Goal: Task Accomplishment & Management: Use online tool/utility

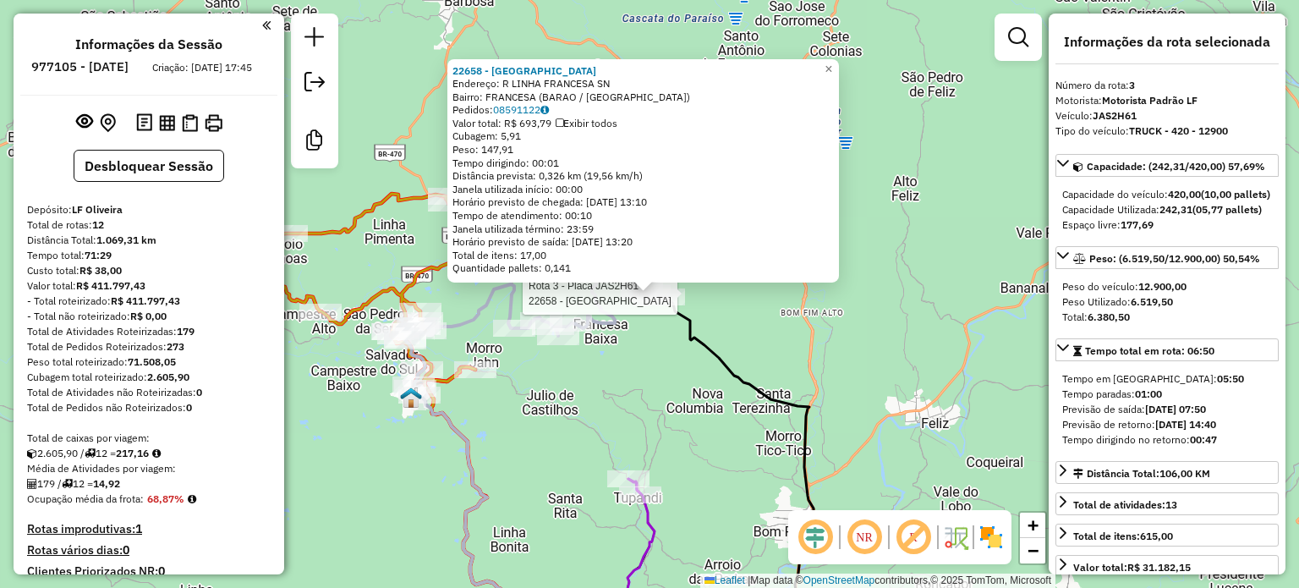
select select "**********"
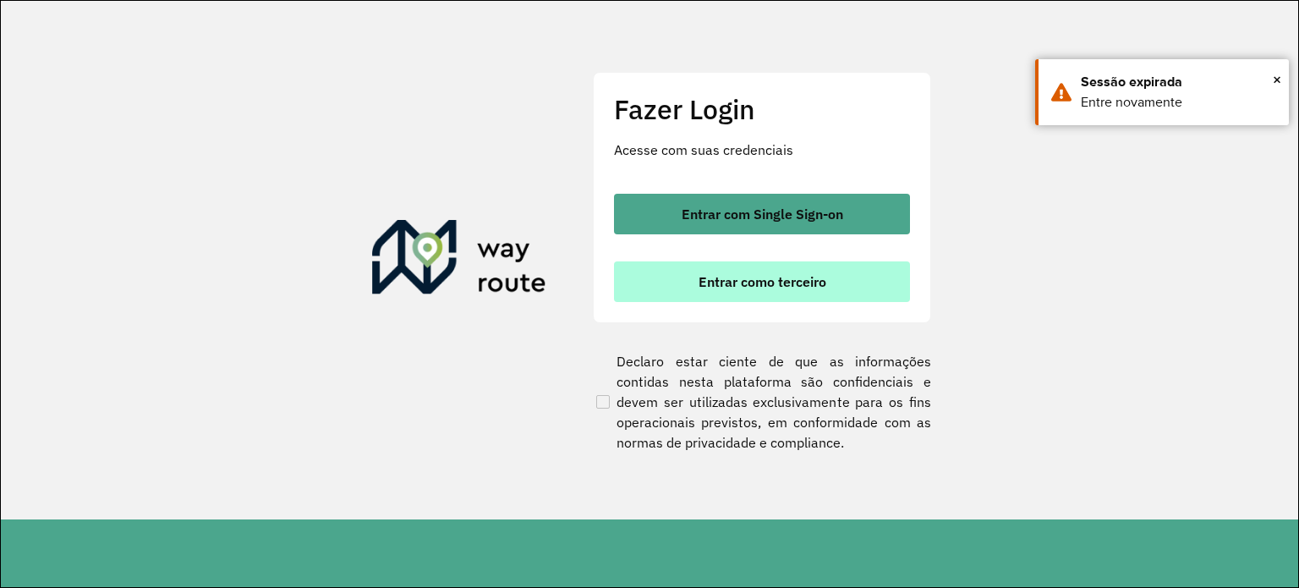
click at [731, 297] on button "Entrar como terceiro" at bounding box center [762, 281] width 296 height 41
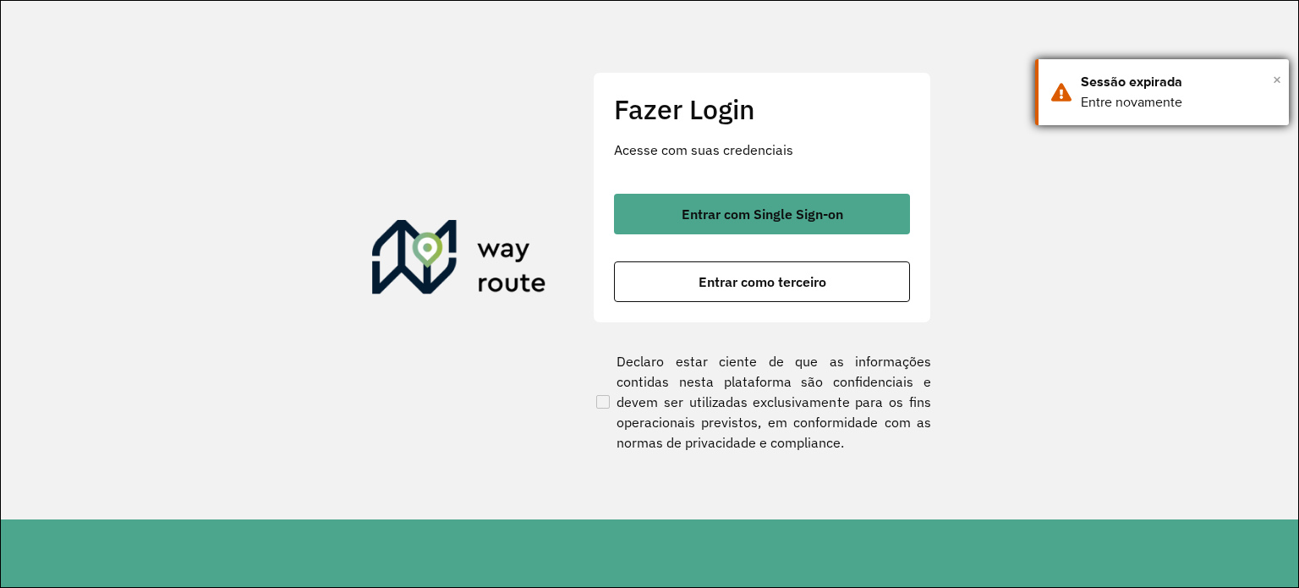
click at [1279, 80] on span "×" at bounding box center [1277, 79] width 8 height 25
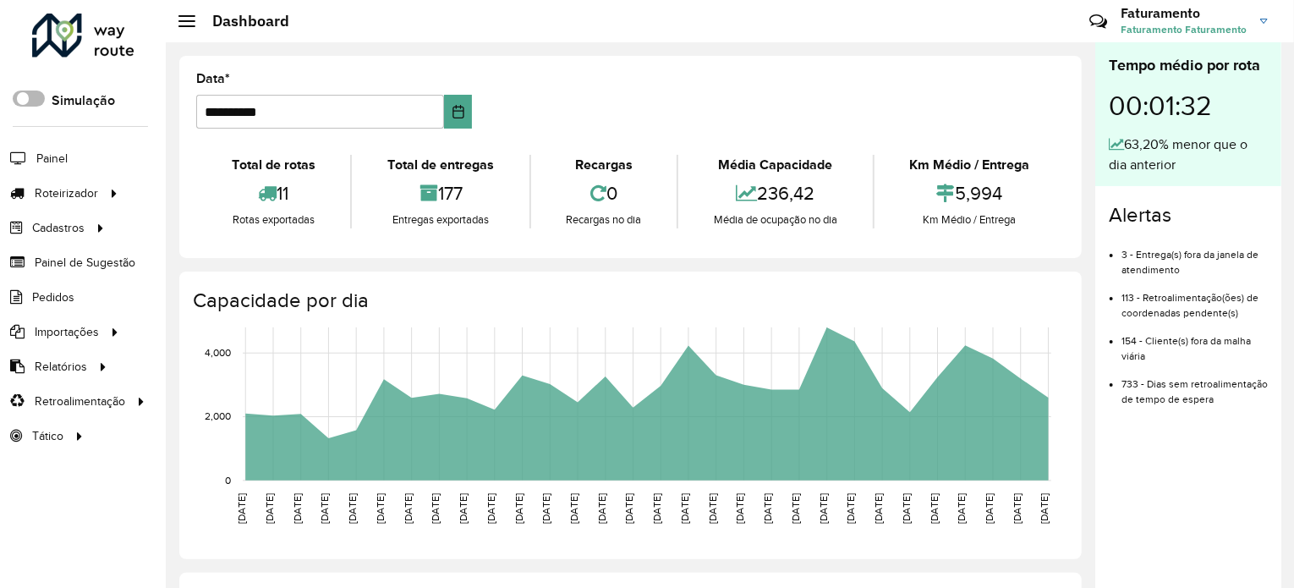
click at [32, 91] on span at bounding box center [29, 98] width 32 height 16
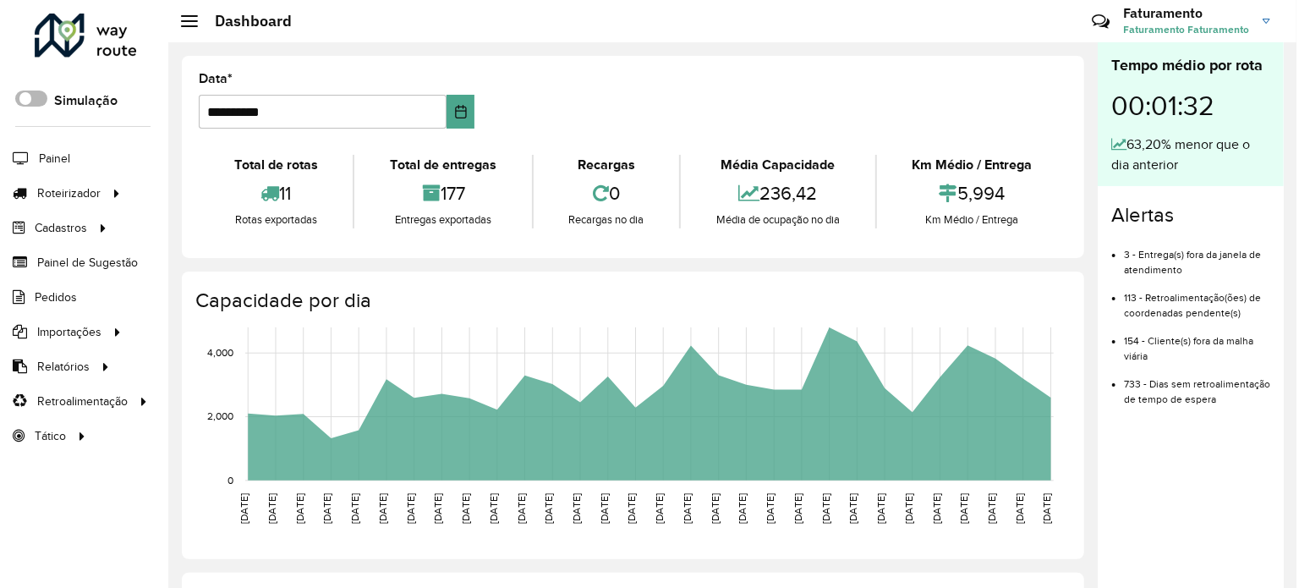
scroll to position [9, 5]
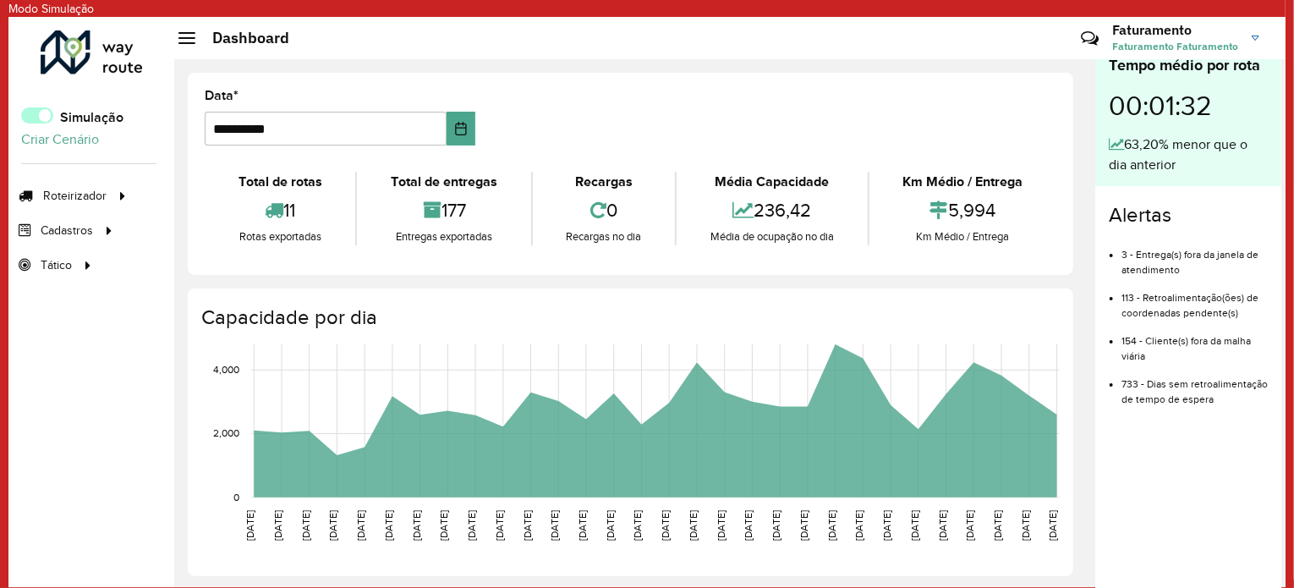
click at [37, 120] on span at bounding box center [37, 115] width 32 height 16
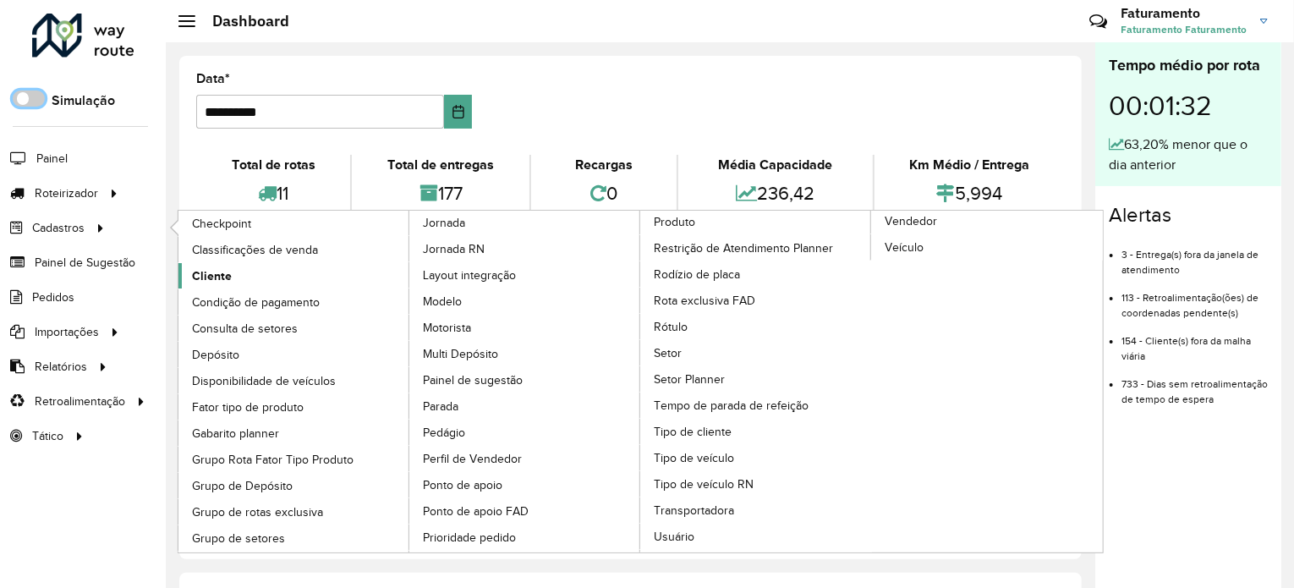
click at [237, 271] on link "Cliente" at bounding box center [294, 275] width 232 height 25
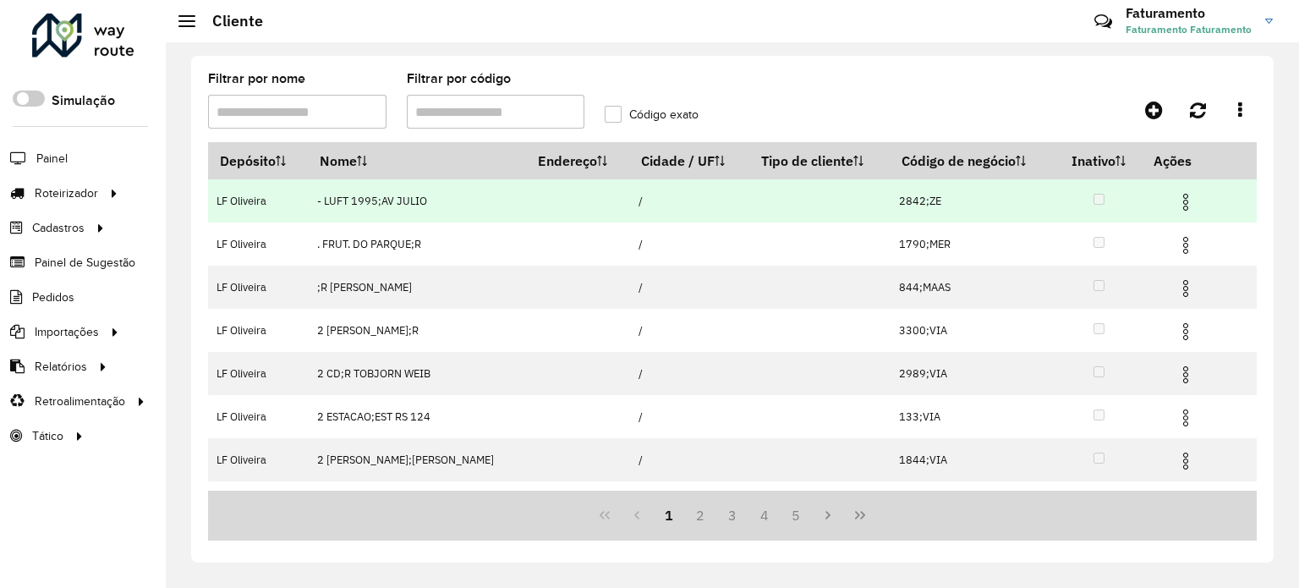
click at [1181, 207] on img at bounding box center [1185, 202] width 20 height 20
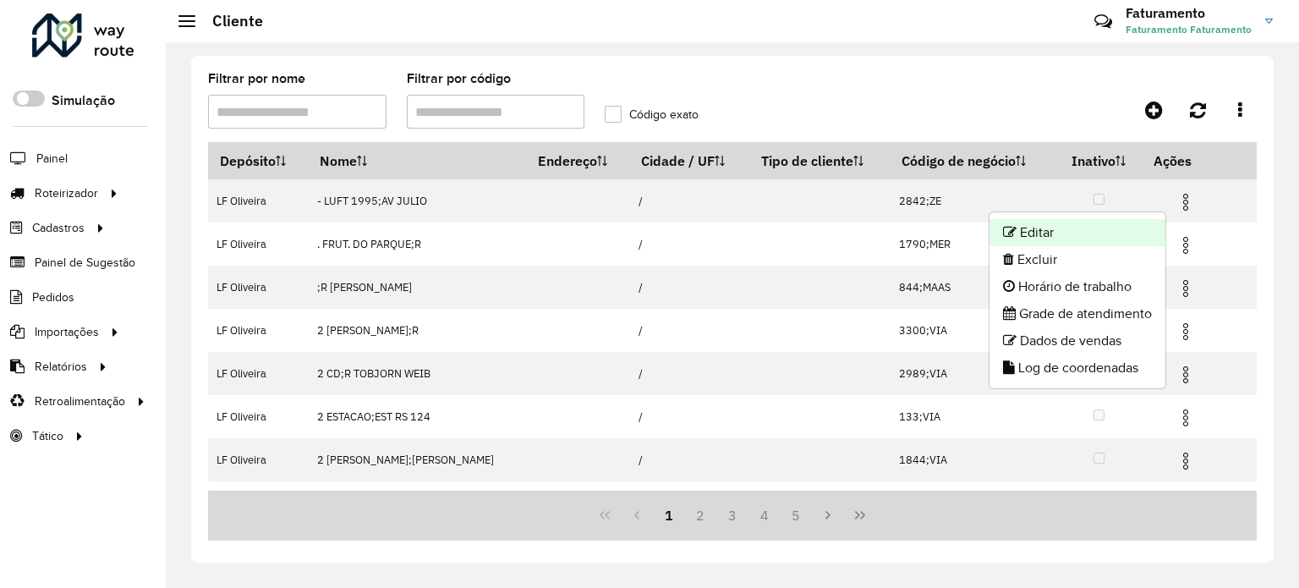
click at [1104, 237] on li "Editar" at bounding box center [1077, 232] width 176 height 27
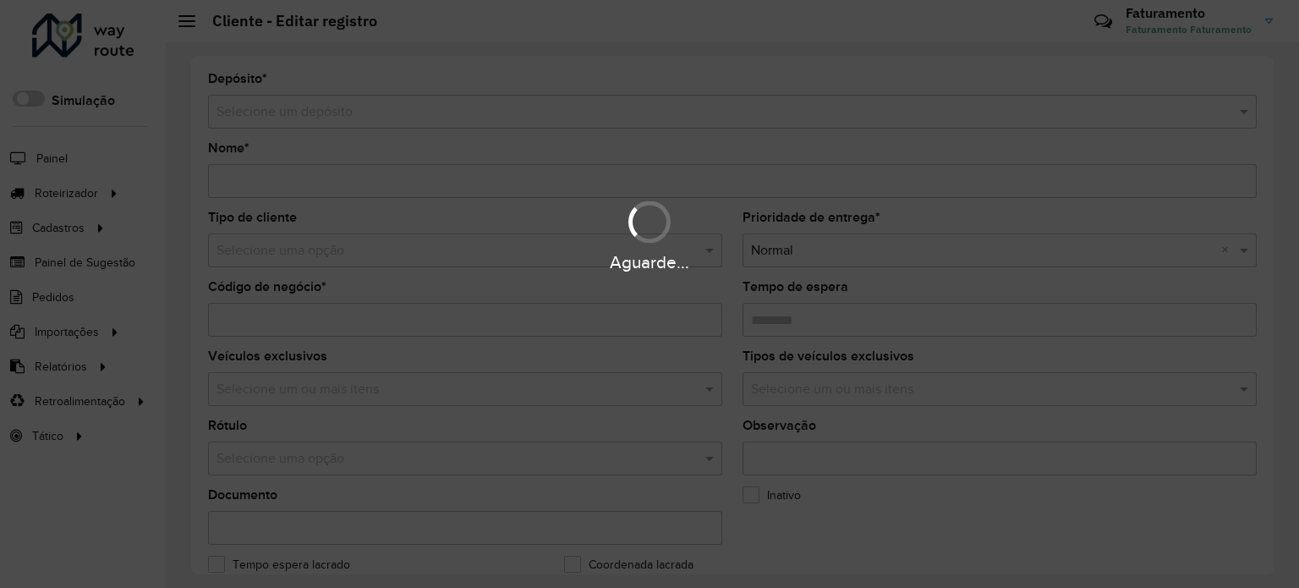
type input "**********"
type input "*******"
type input "********"
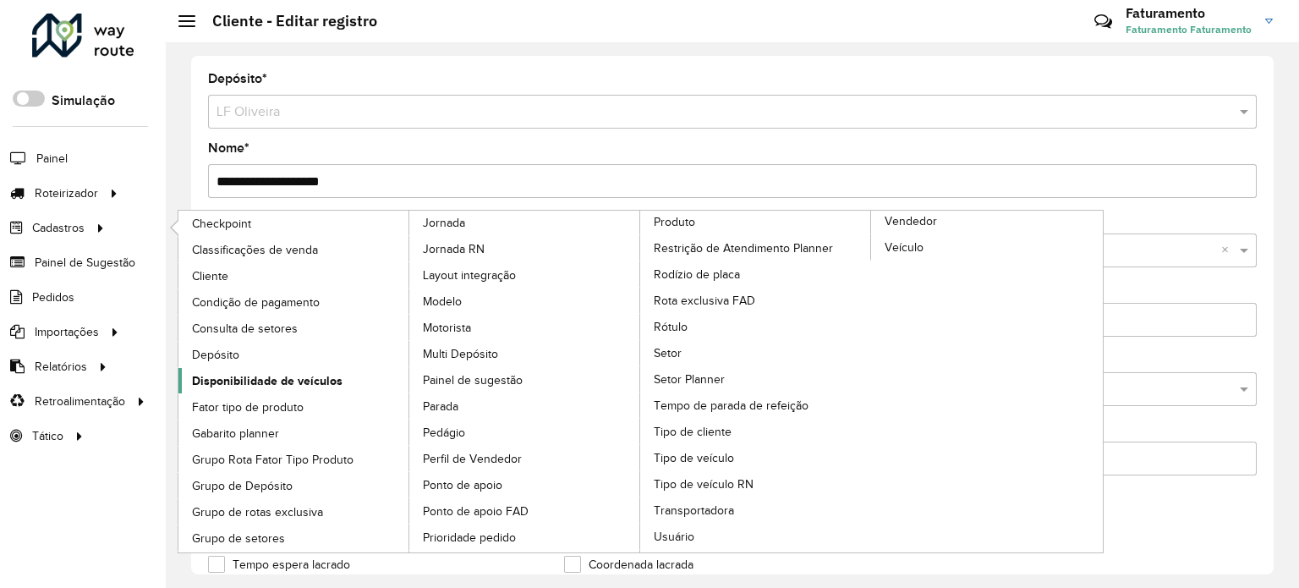
click at [293, 377] on span "Disponibilidade de veículos" at bounding box center [267, 381] width 151 height 18
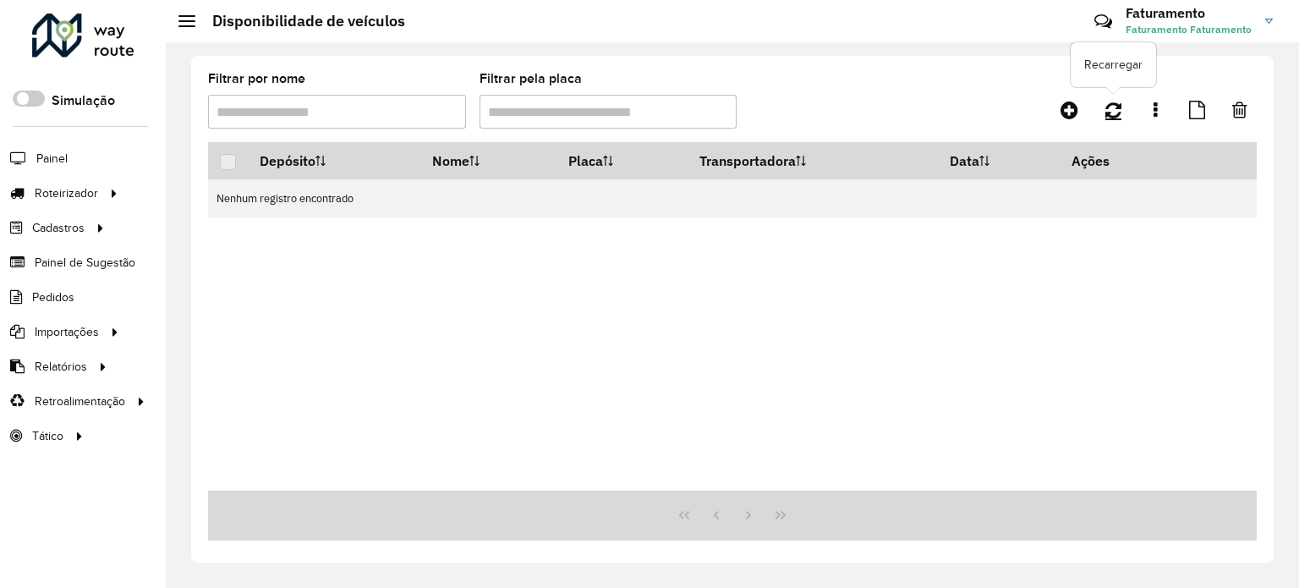
click at [1120, 113] on icon at bounding box center [1113, 110] width 16 height 19
click at [1170, 110] on link at bounding box center [1155, 110] width 34 height 30
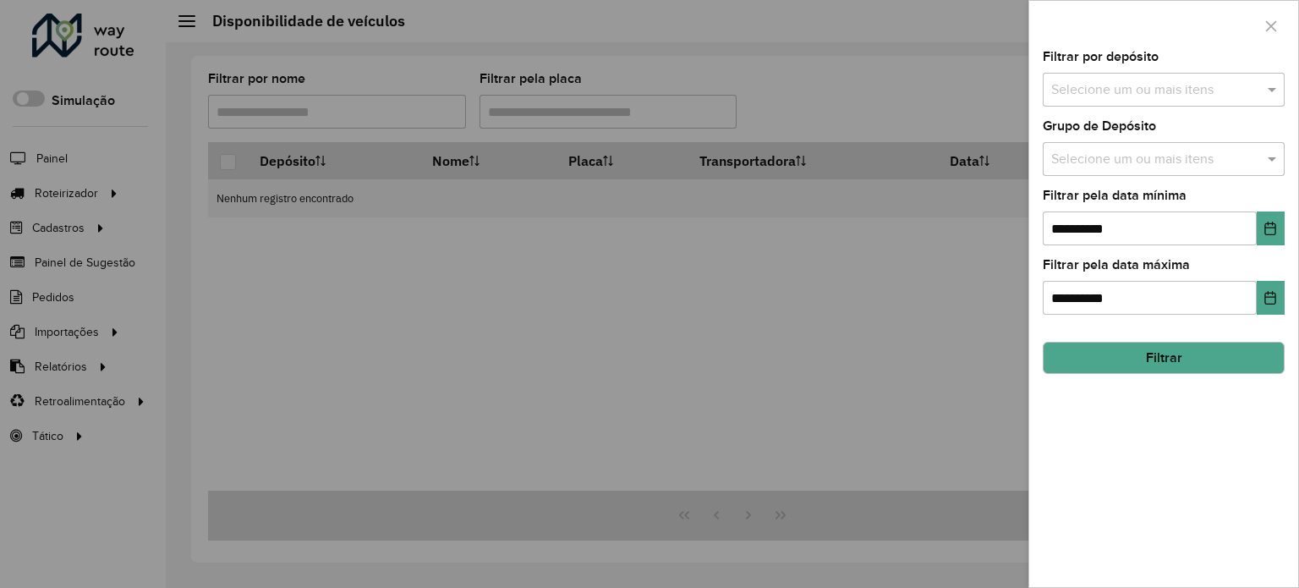
click at [808, 216] on div at bounding box center [649, 294] width 1299 height 588
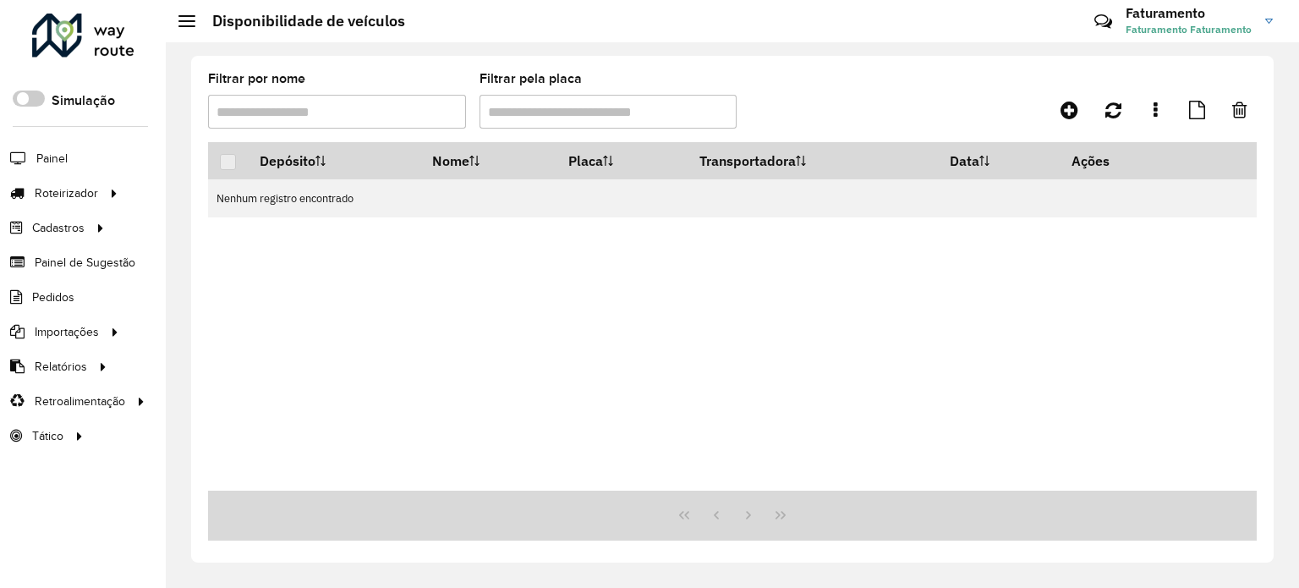
click at [177, 20] on hb-header "Disponibilidade de veículos Críticas? Dúvidas? Elogios? Sugestões? Entre em con…" at bounding box center [732, 21] width 1133 height 42
click at [191, 22] on div at bounding box center [186, 21] width 17 height 12
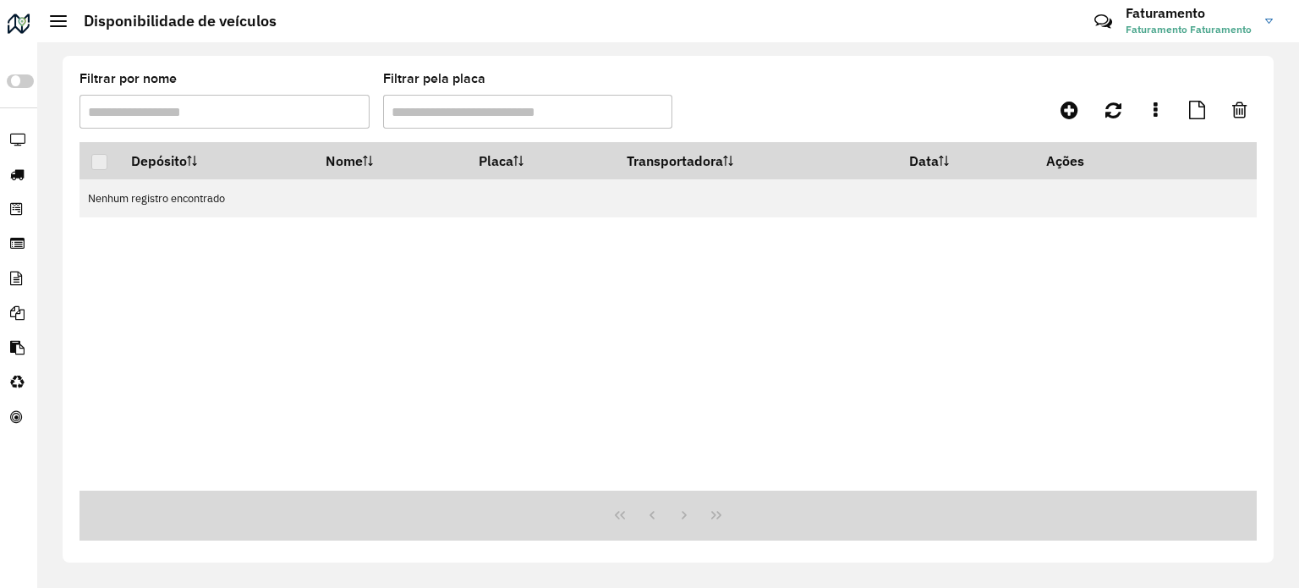
click at [55, 23] on div at bounding box center [58, 21] width 17 height 12
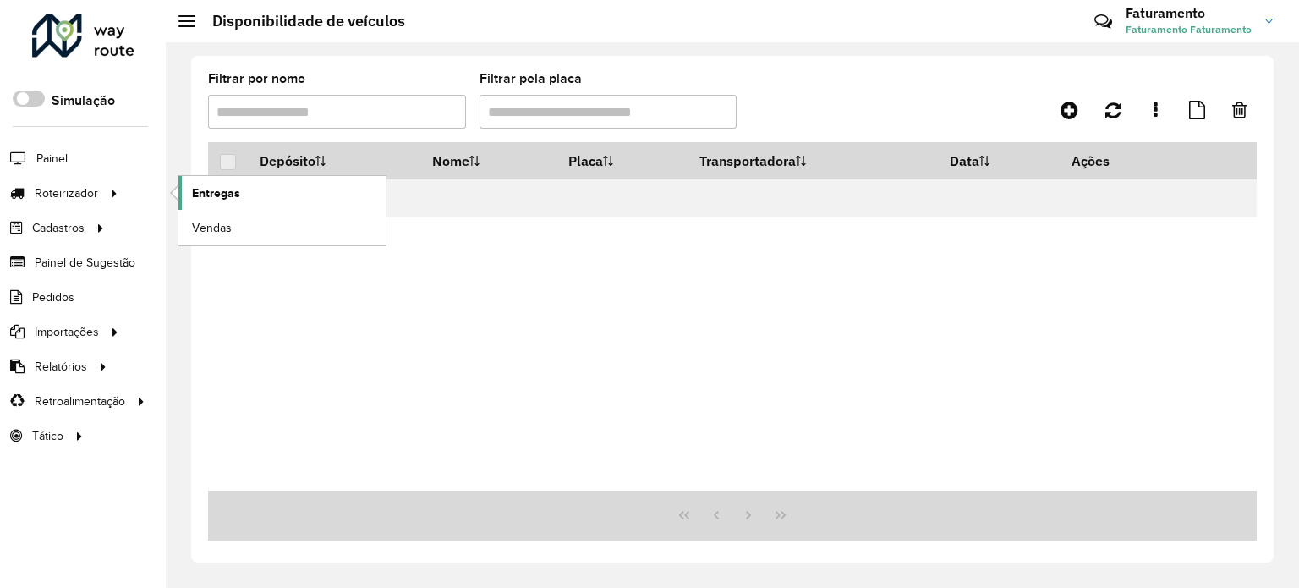
click at [203, 189] on span "Entregas" at bounding box center [216, 193] width 48 height 18
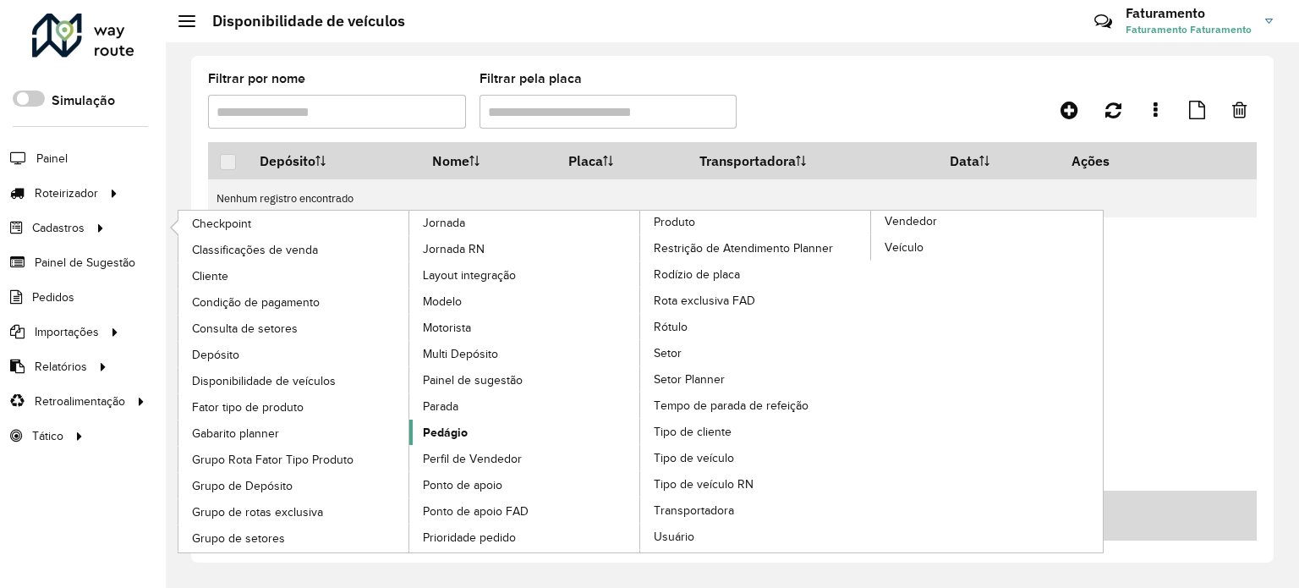
click at [457, 435] on span "Pedágio" at bounding box center [445, 433] width 45 height 18
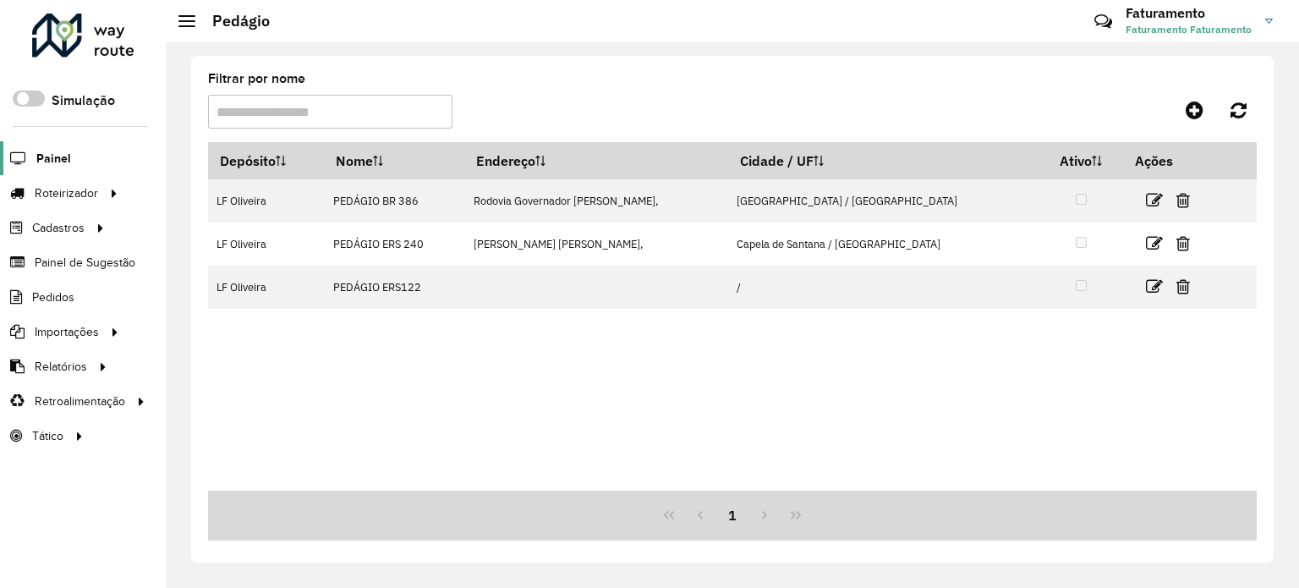
click at [62, 162] on span "Painel" at bounding box center [53, 159] width 35 height 18
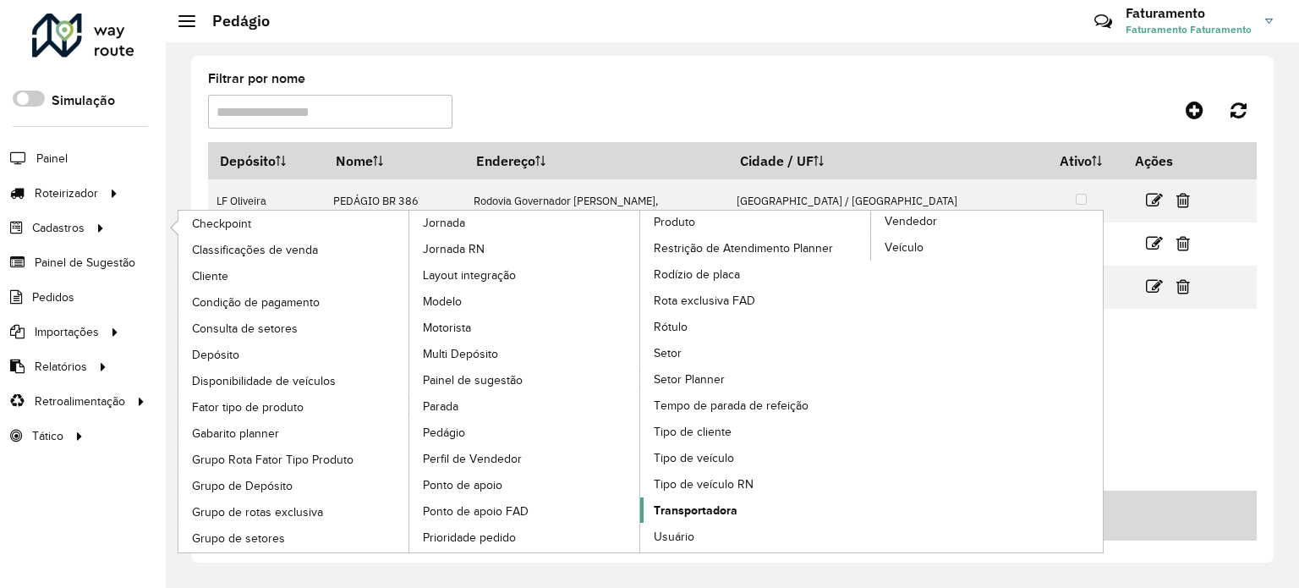
click at [684, 501] on span "Transportadora" at bounding box center [696, 510] width 84 height 18
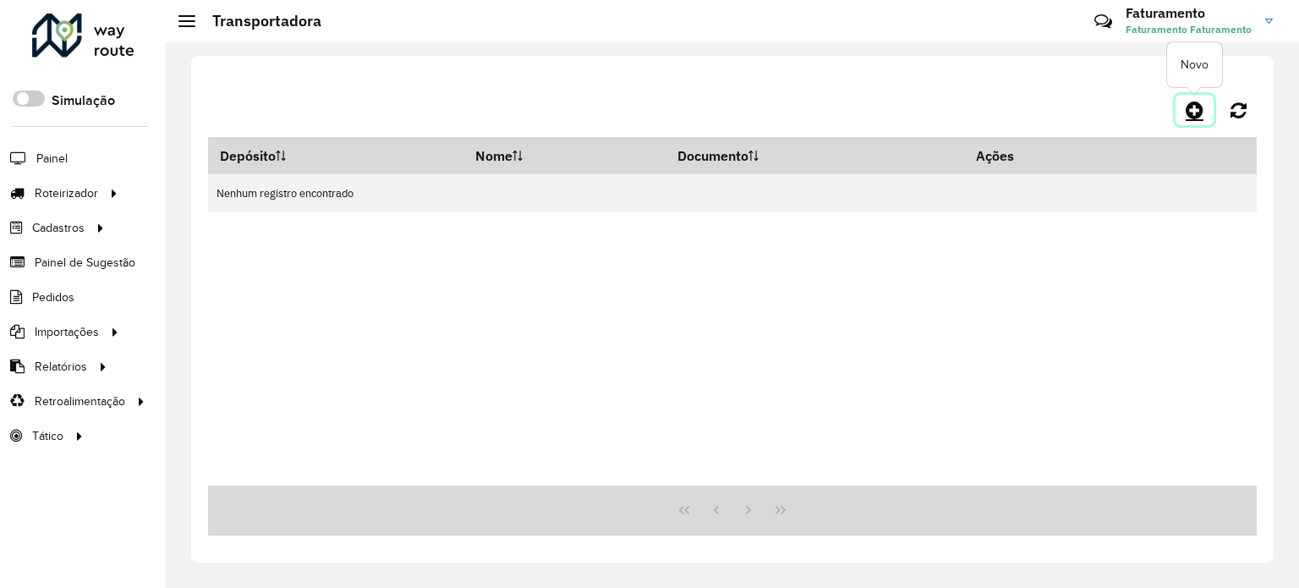
click at [1181, 111] on link at bounding box center [1194, 110] width 38 height 30
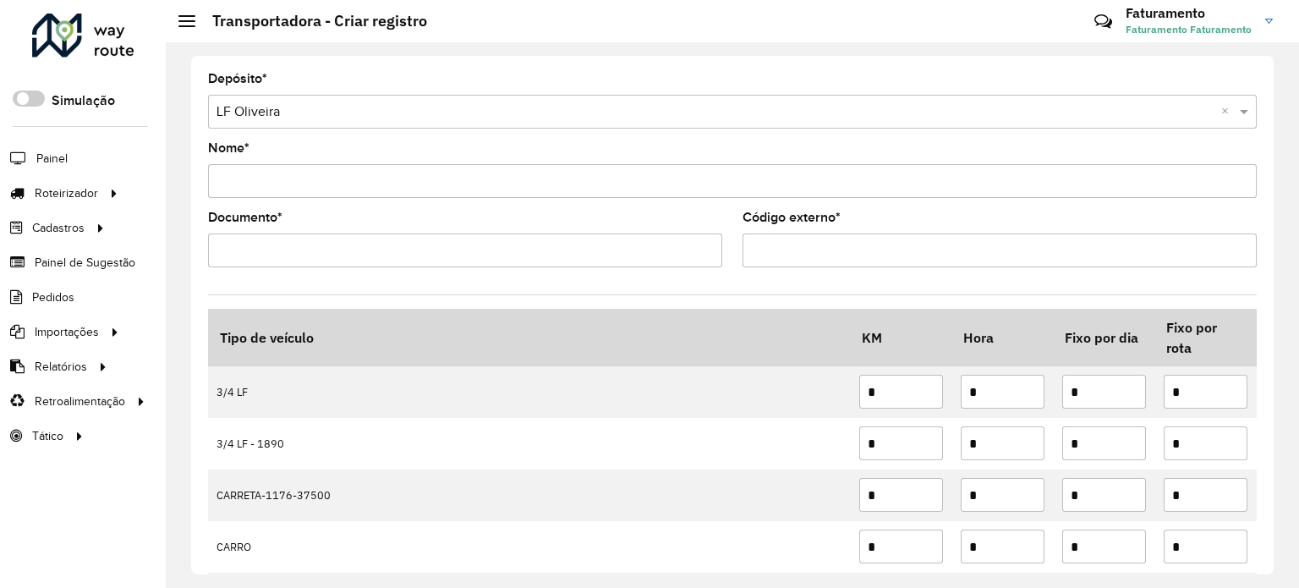
click at [370, 178] on input "Nome *" at bounding box center [732, 181] width 1049 height 34
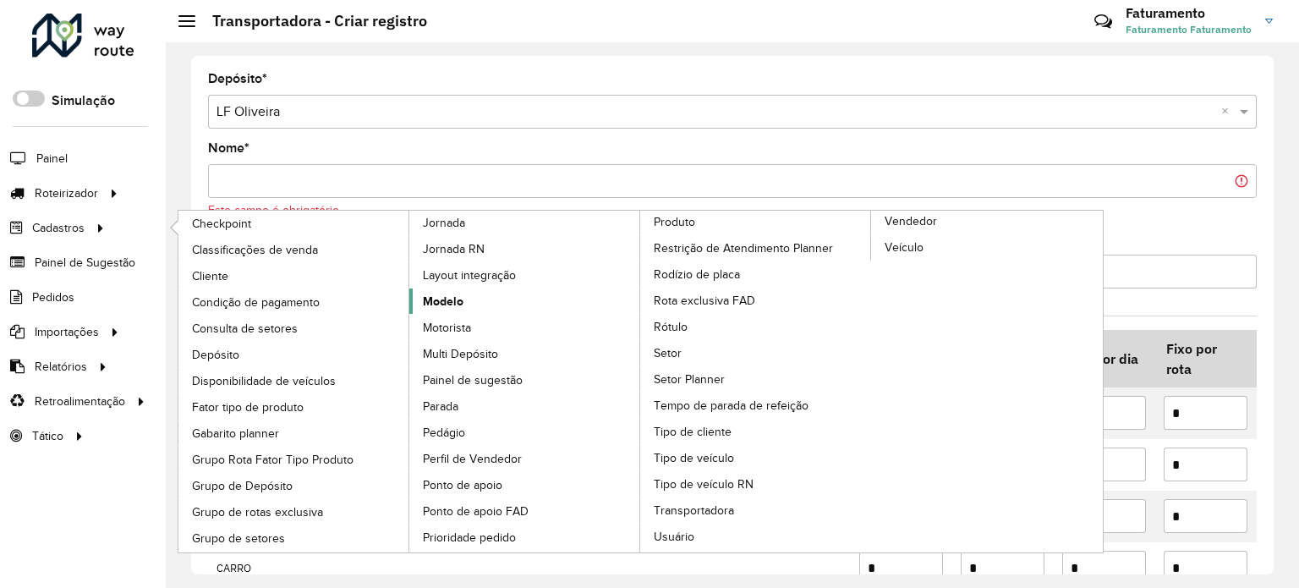
click at [452, 304] on span "Modelo" at bounding box center [443, 302] width 41 height 18
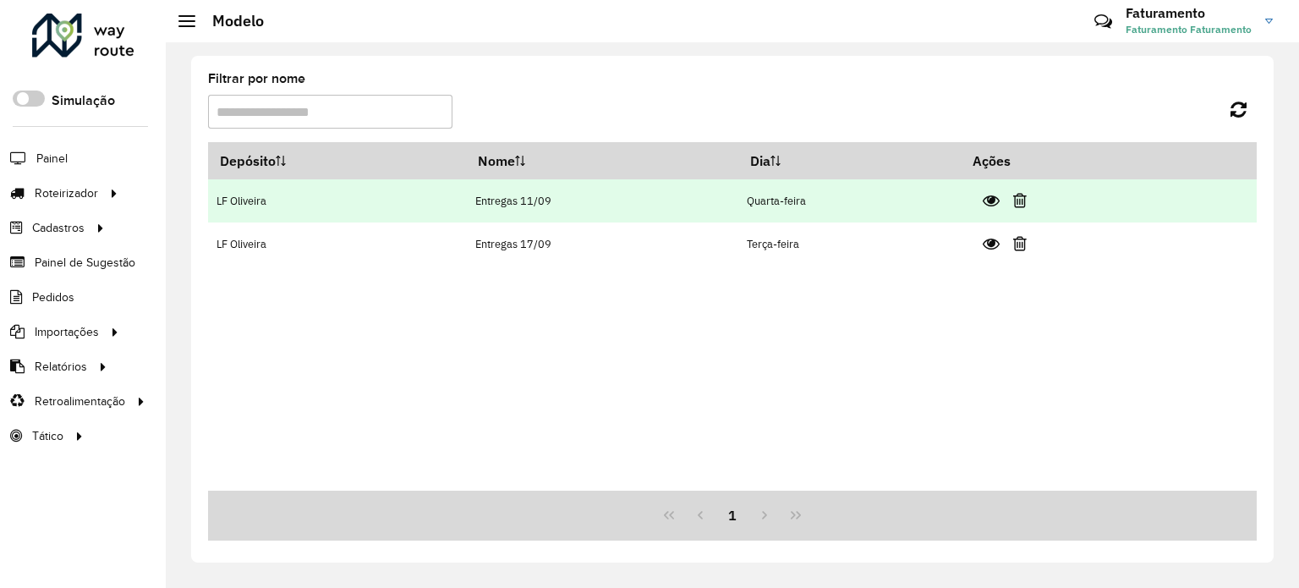
click at [998, 203] on icon at bounding box center [991, 200] width 17 height 17
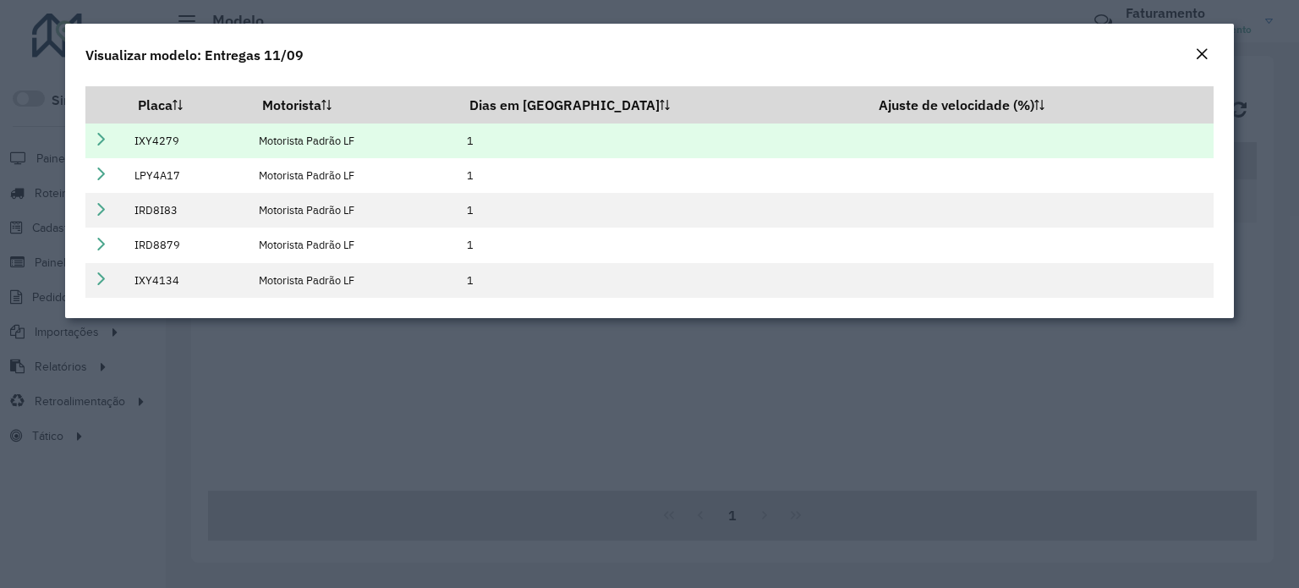
click at [101, 135] on icon at bounding box center [101, 139] width 14 height 14
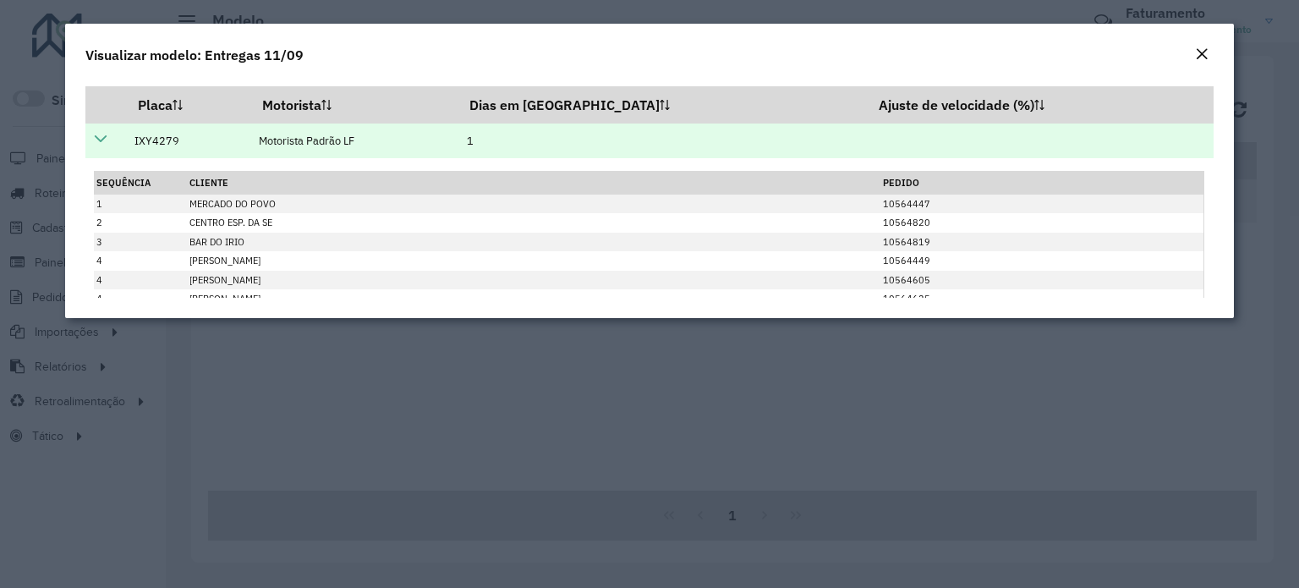
click at [101, 135] on icon at bounding box center [101, 139] width 14 height 14
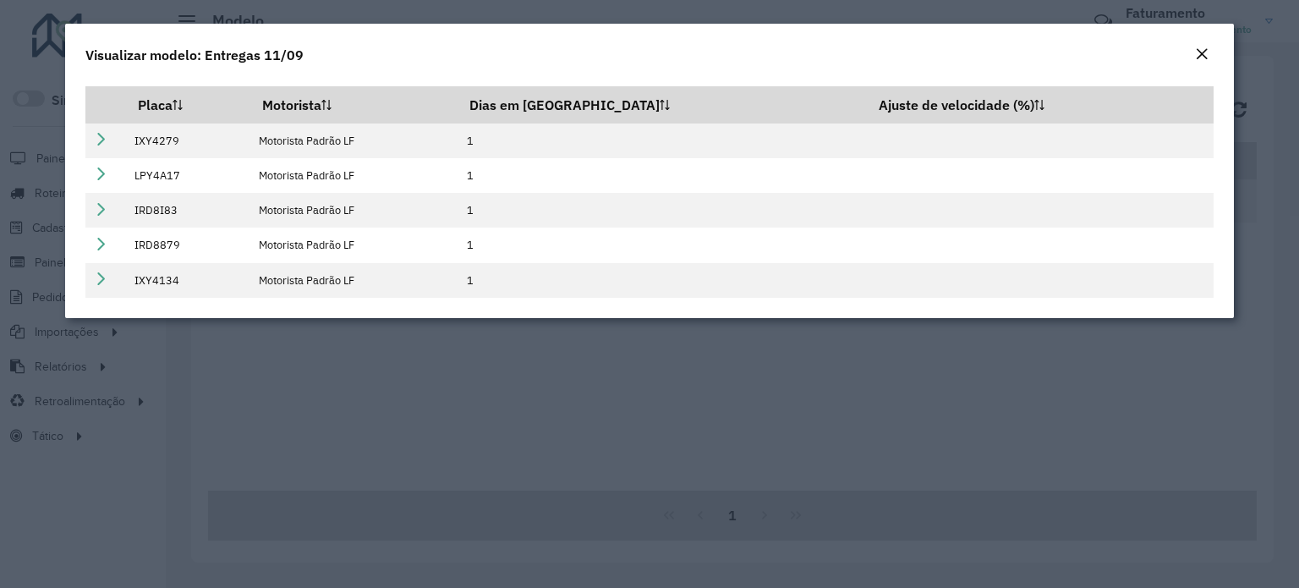
click at [1190, 52] on div "Visualizar modelo: Entregas 11/09" at bounding box center [649, 52] width 1169 height 56
click at [1201, 50] on em "Close" at bounding box center [1202, 54] width 14 height 14
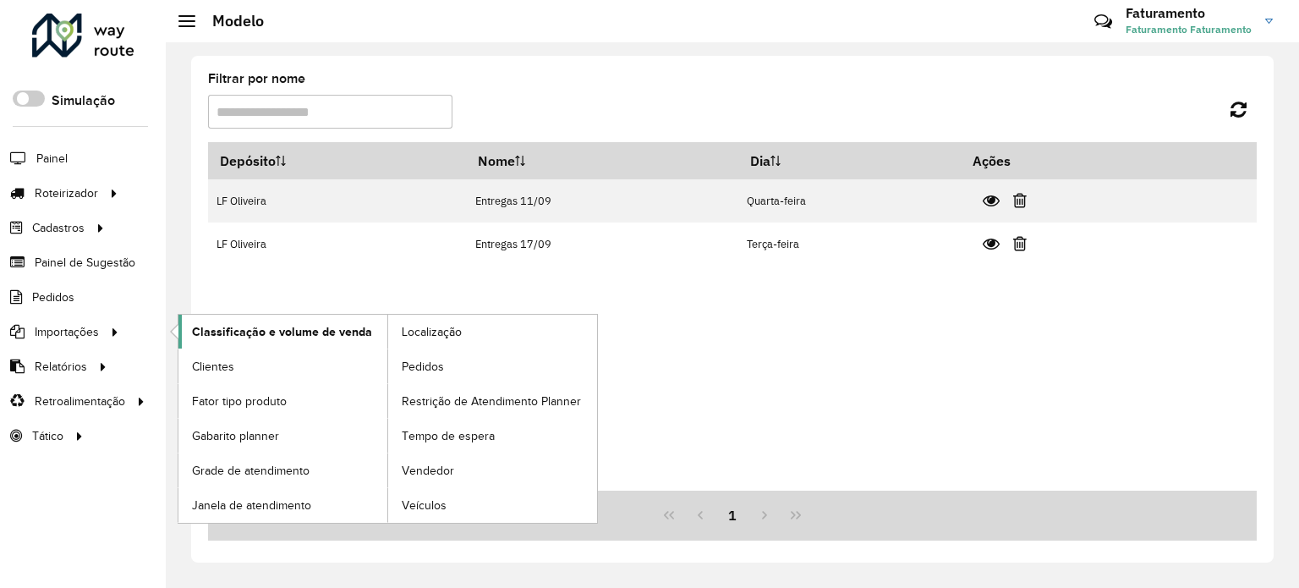
click at [229, 329] on span "Classificação e volume de venda" at bounding box center [282, 332] width 180 height 18
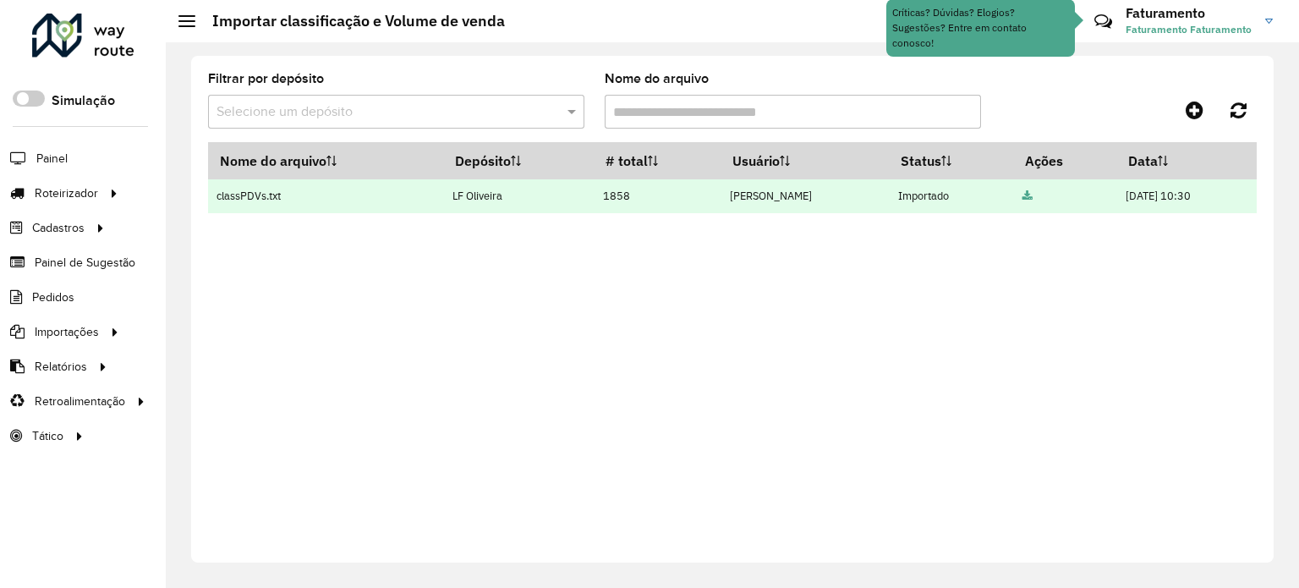
click at [1014, 194] on td at bounding box center [1065, 196] width 103 height 34
click at [1022, 202] on link at bounding box center [1027, 196] width 10 height 14
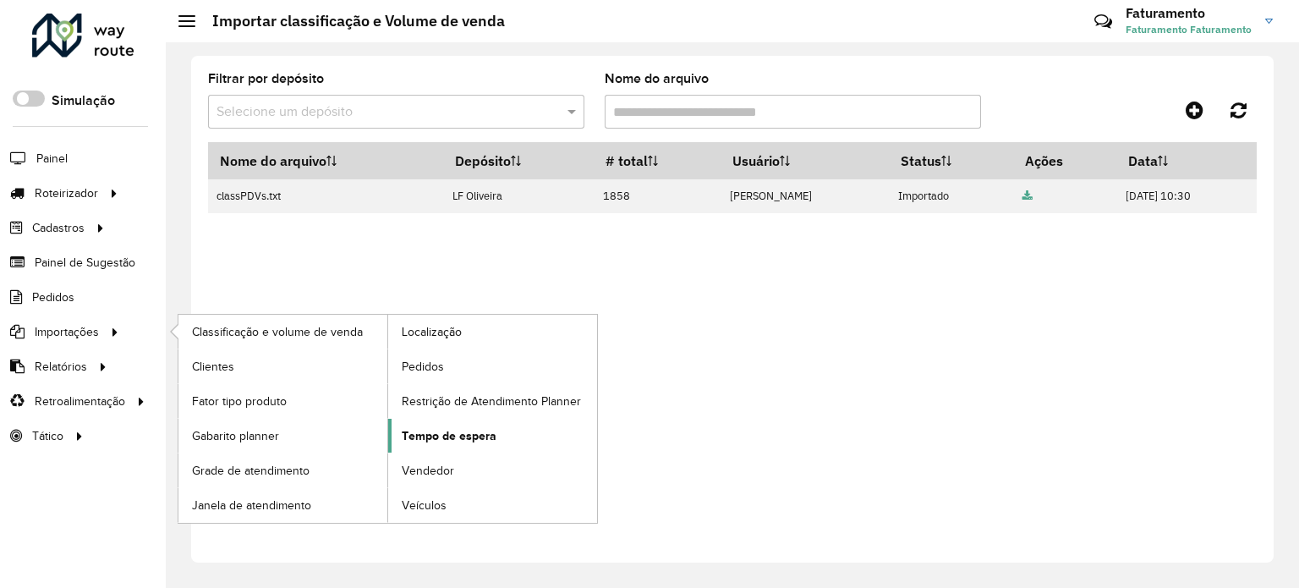
click at [467, 439] on span "Tempo de espera" at bounding box center [449, 436] width 95 height 18
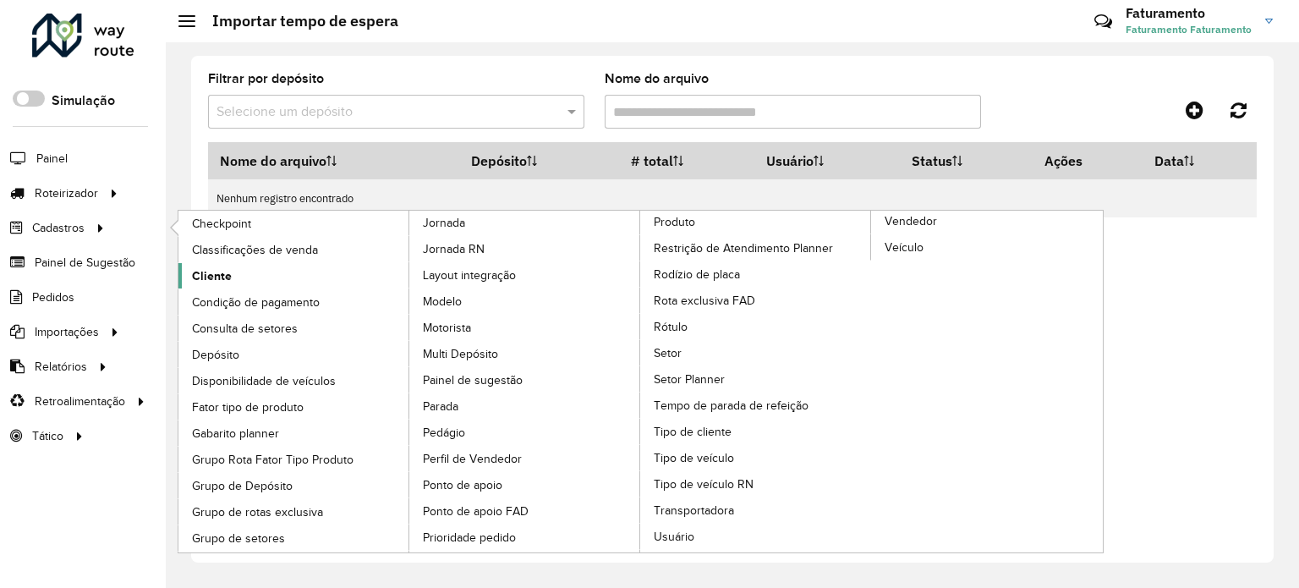
click at [260, 266] on link "Cliente" at bounding box center [294, 275] width 232 height 25
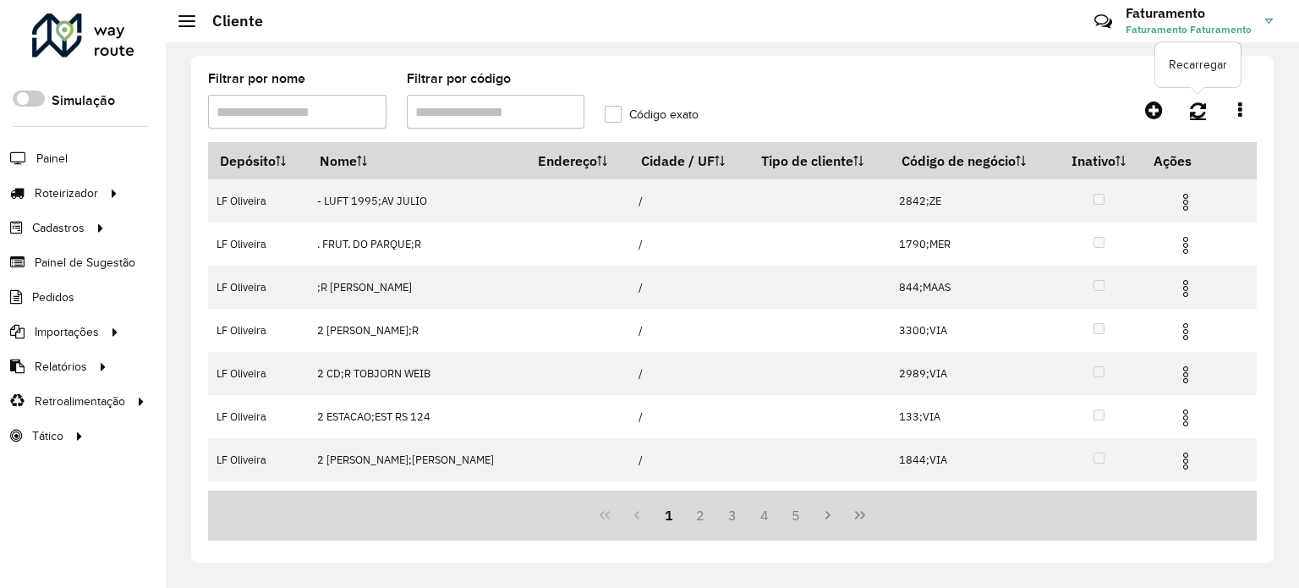
click at [1192, 110] on icon at bounding box center [1198, 110] width 16 height 19
click at [1234, 102] on link at bounding box center [1240, 110] width 34 height 30
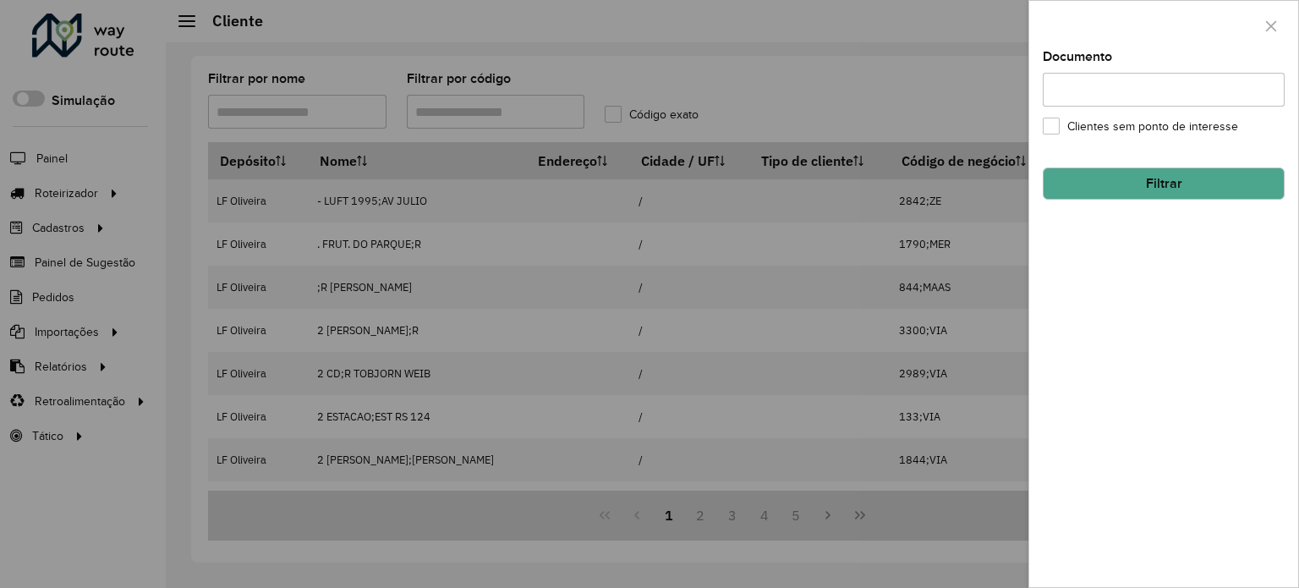
click at [1234, 102] on input "Documento" at bounding box center [1164, 90] width 242 height 34
click at [692, 280] on div at bounding box center [649, 294] width 1299 height 588
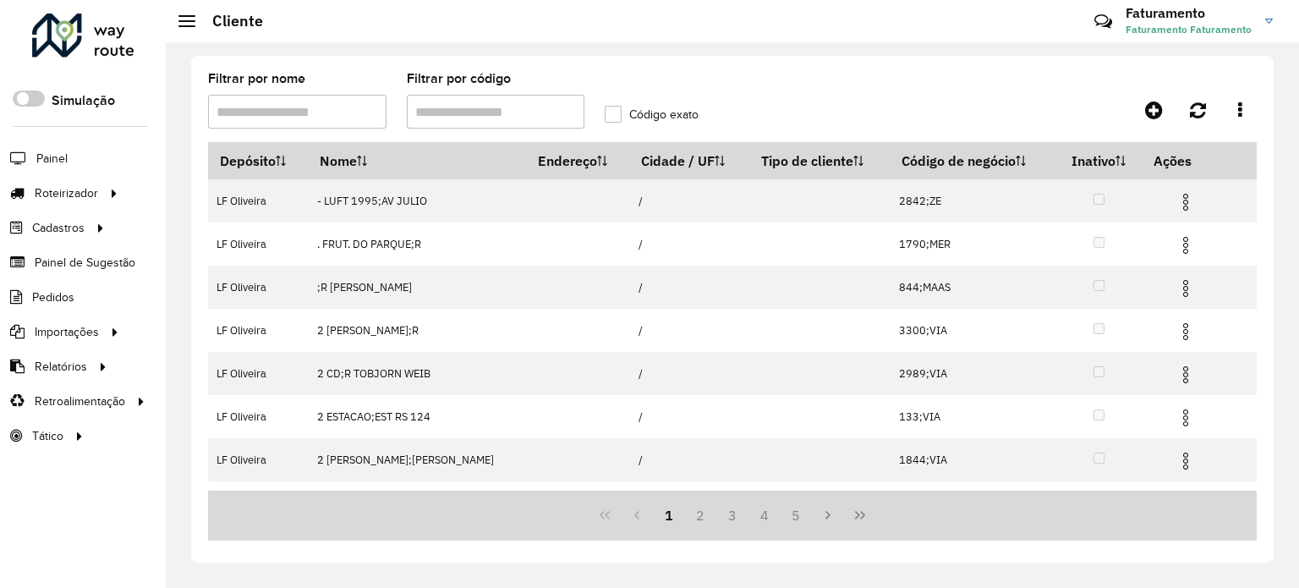
click at [318, 92] on div "Filtrar por nome" at bounding box center [297, 101] width 178 height 56
click at [468, 109] on input "Filtrar por código" at bounding box center [496, 112] width 178 height 34
type input "***"
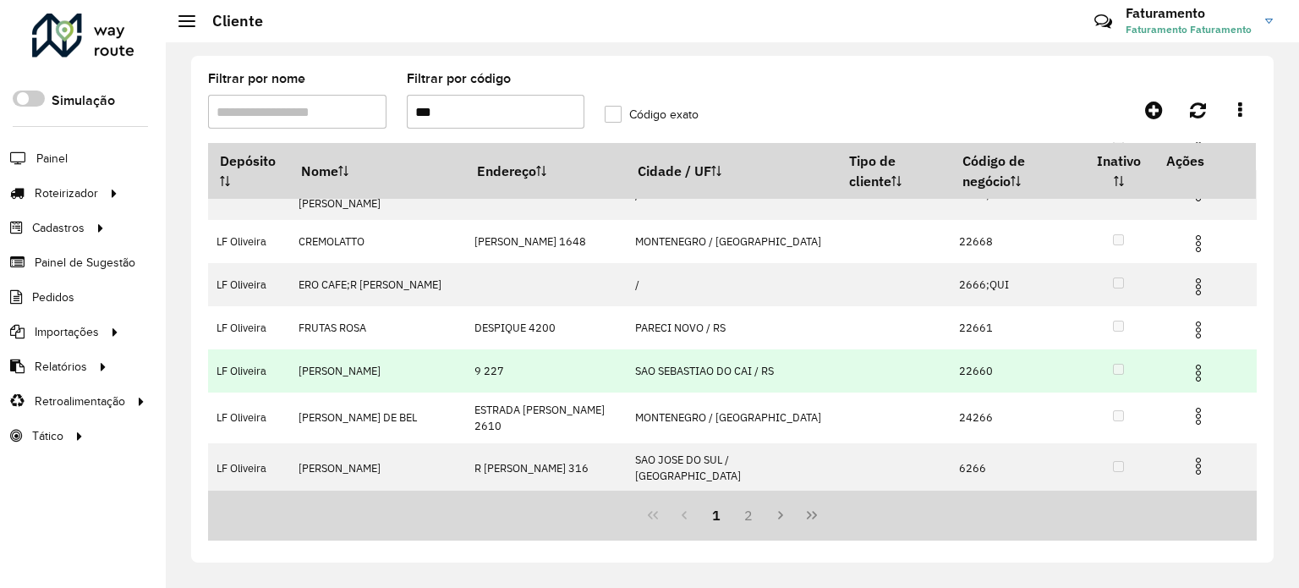
scroll to position [252, 0]
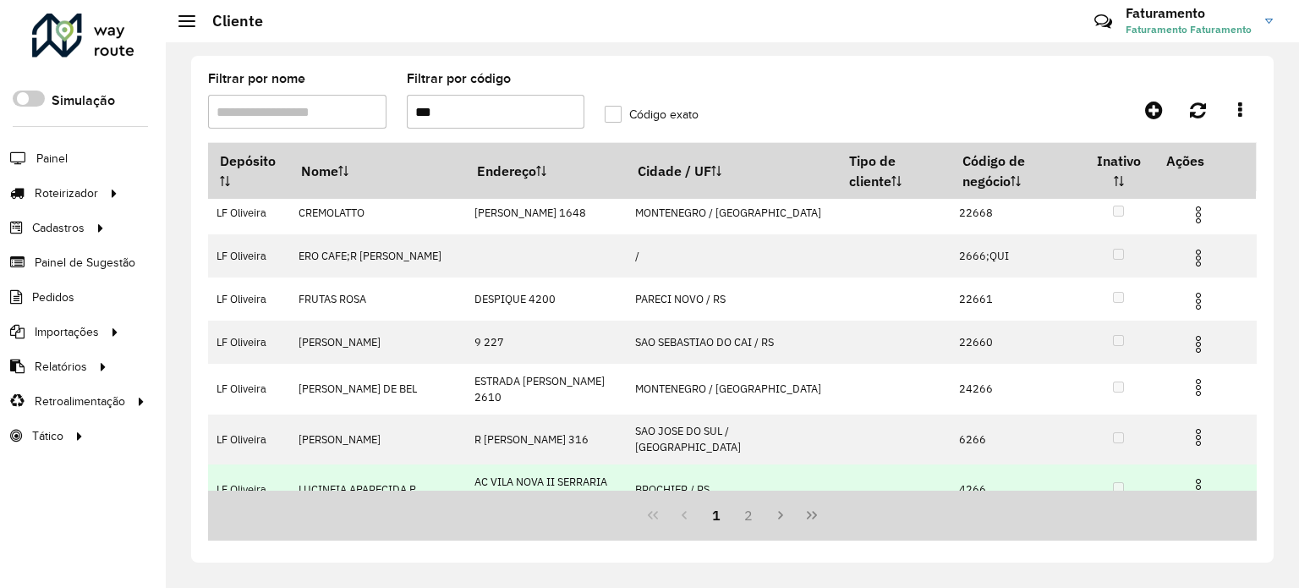
click at [1196, 477] on img at bounding box center [1198, 487] width 20 height 20
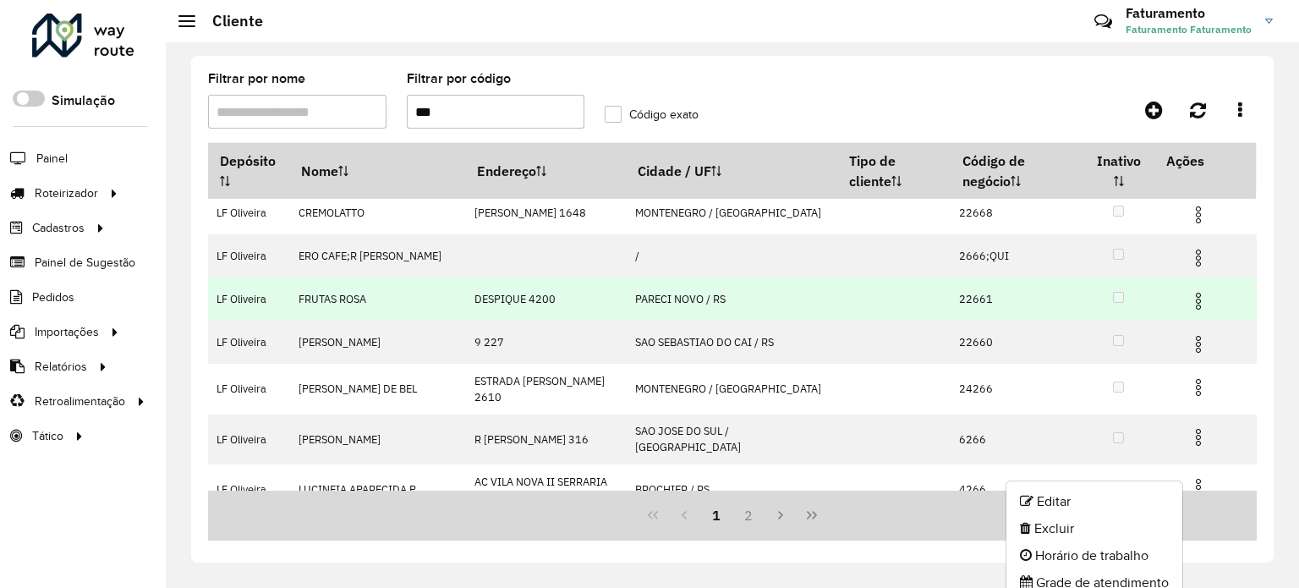
click at [1197, 291] on img at bounding box center [1198, 301] width 20 height 20
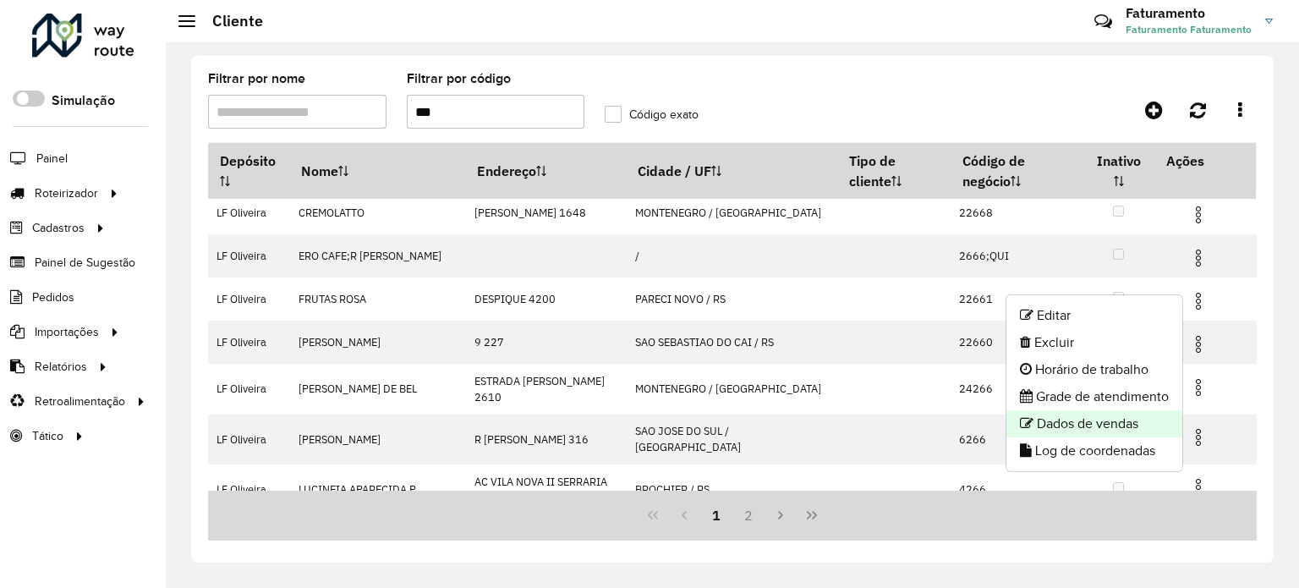
click at [1098, 429] on li "Dados de vendas" at bounding box center [1094, 423] width 176 height 27
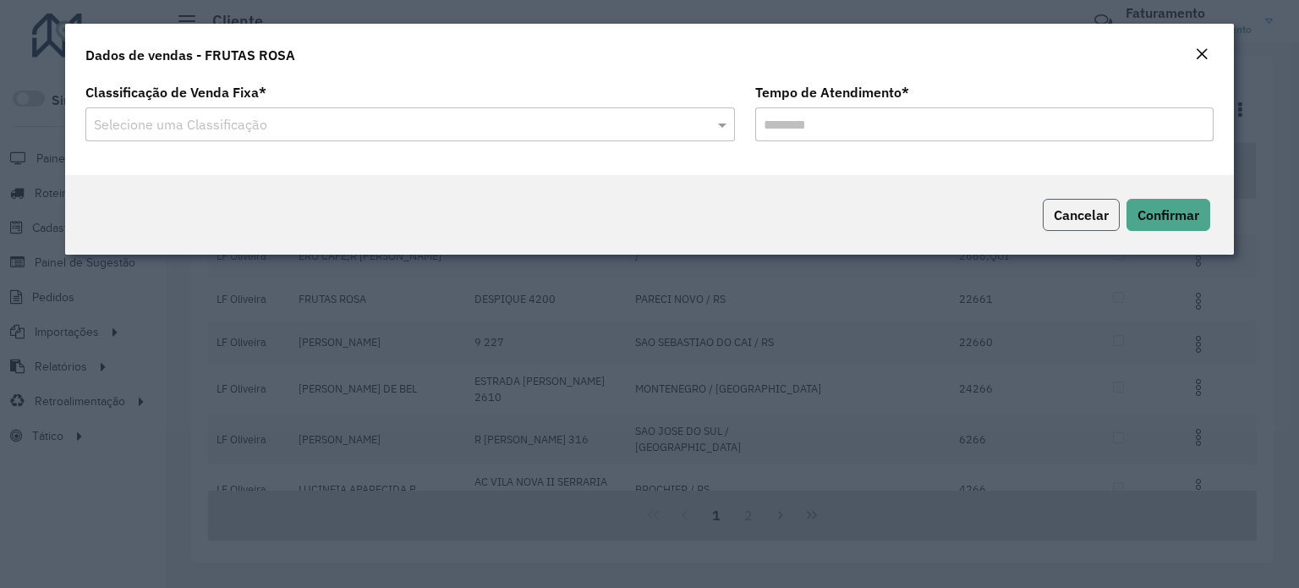
click at [1105, 216] on span "Cancelar" at bounding box center [1081, 214] width 55 height 17
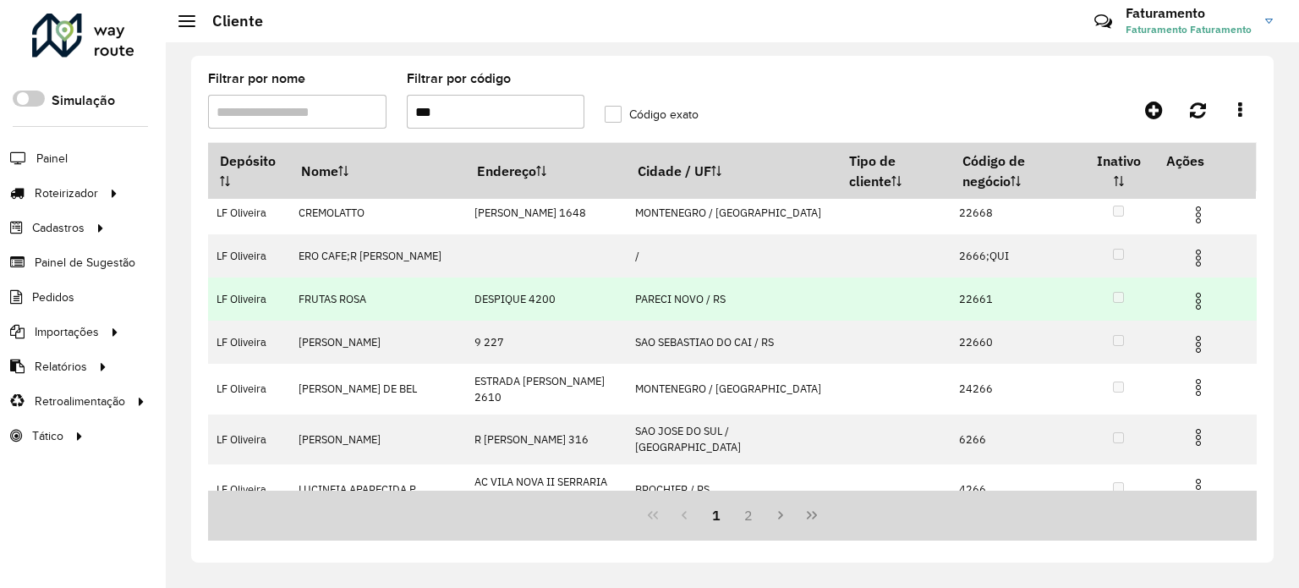
click at [1190, 291] on img at bounding box center [1198, 301] width 20 height 20
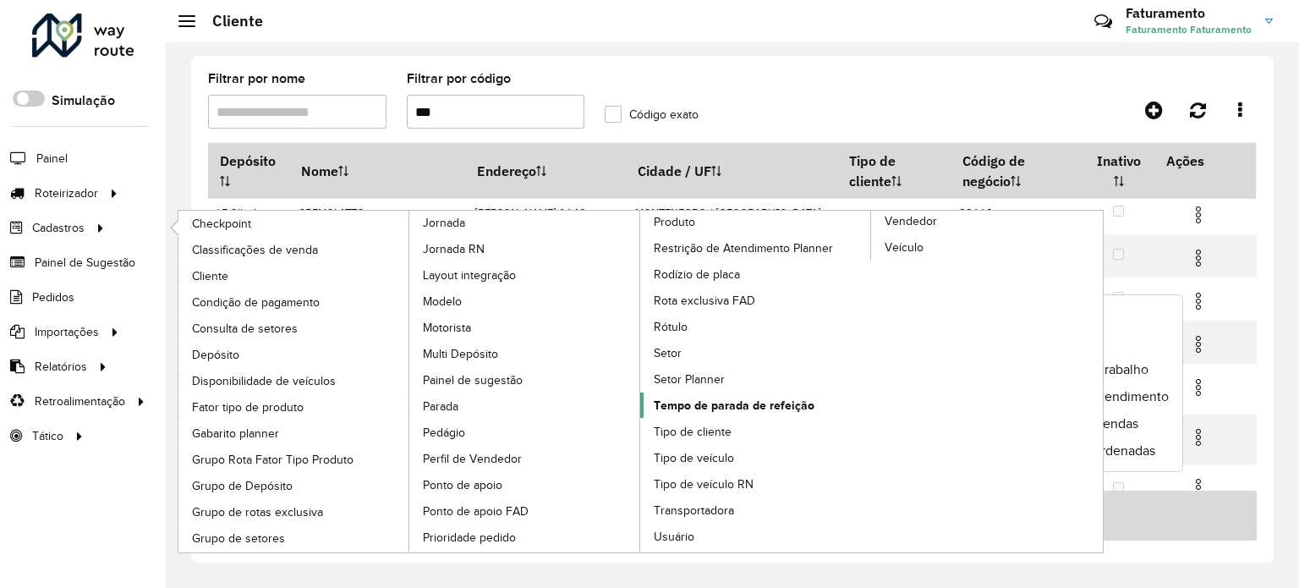
click at [705, 403] on span "Tempo de parada de refeição" at bounding box center [734, 406] width 161 height 18
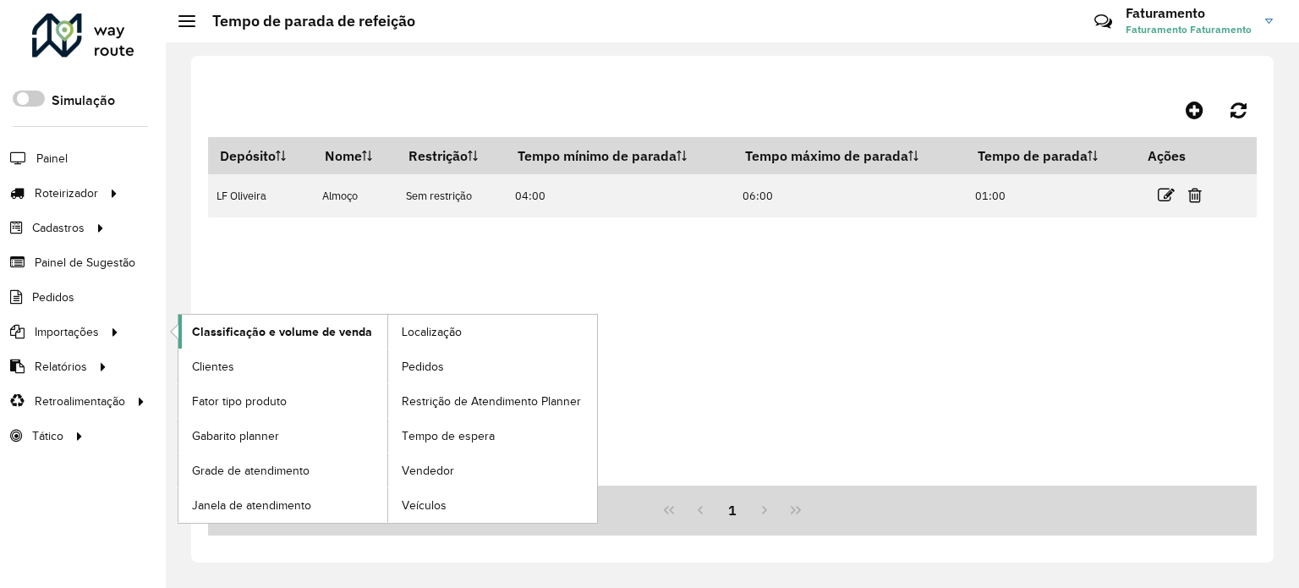
click at [286, 334] on span "Classificação e volume de venda" at bounding box center [282, 332] width 180 height 18
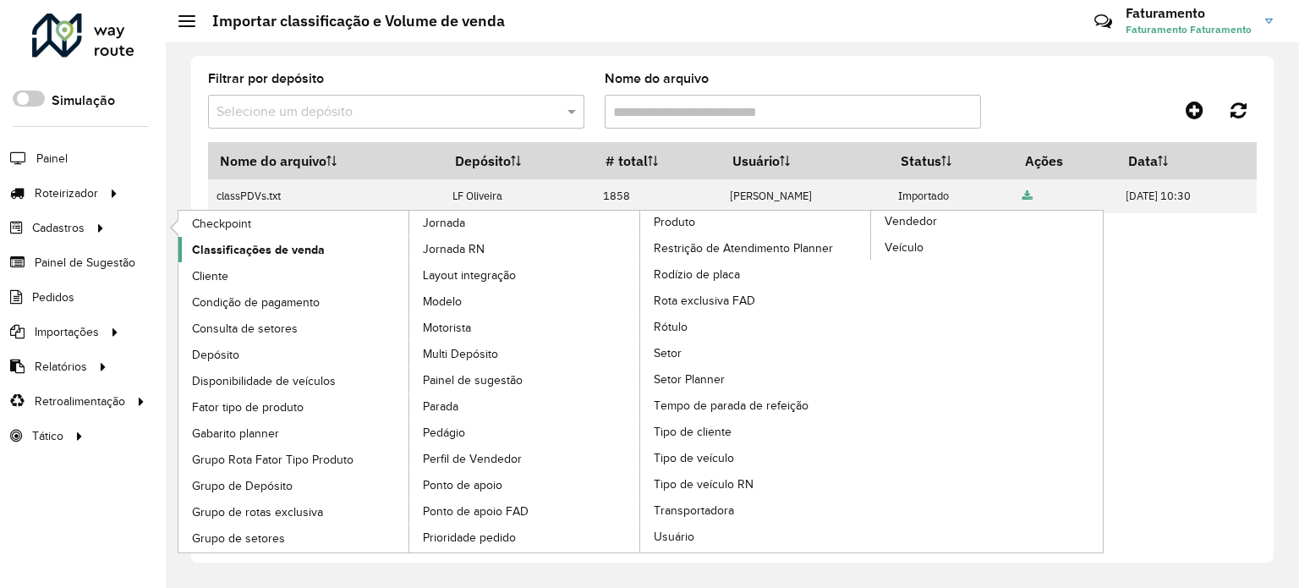
click at [290, 246] on span "Classificações de venda" at bounding box center [258, 250] width 133 height 18
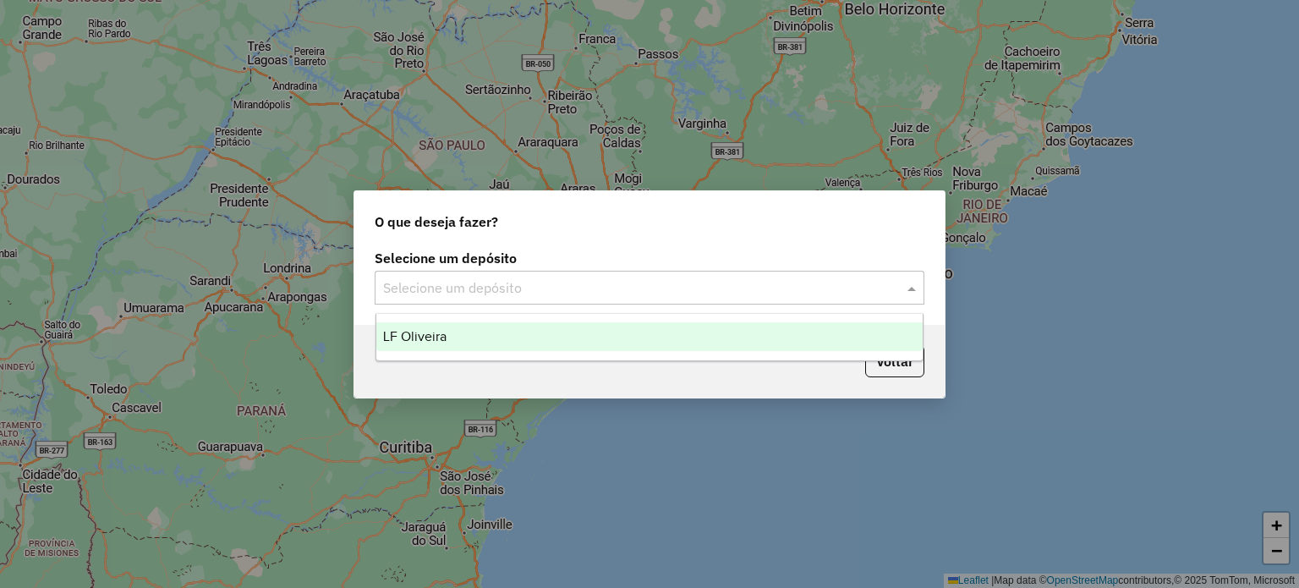
drag, startPoint x: 436, startPoint y: 287, endPoint x: 439, endPoint y: 310, distance: 23.9
click at [436, 288] on input "text" at bounding box center [632, 288] width 499 height 20
click at [441, 334] on span "LF Oliveira" at bounding box center [414, 336] width 63 height 14
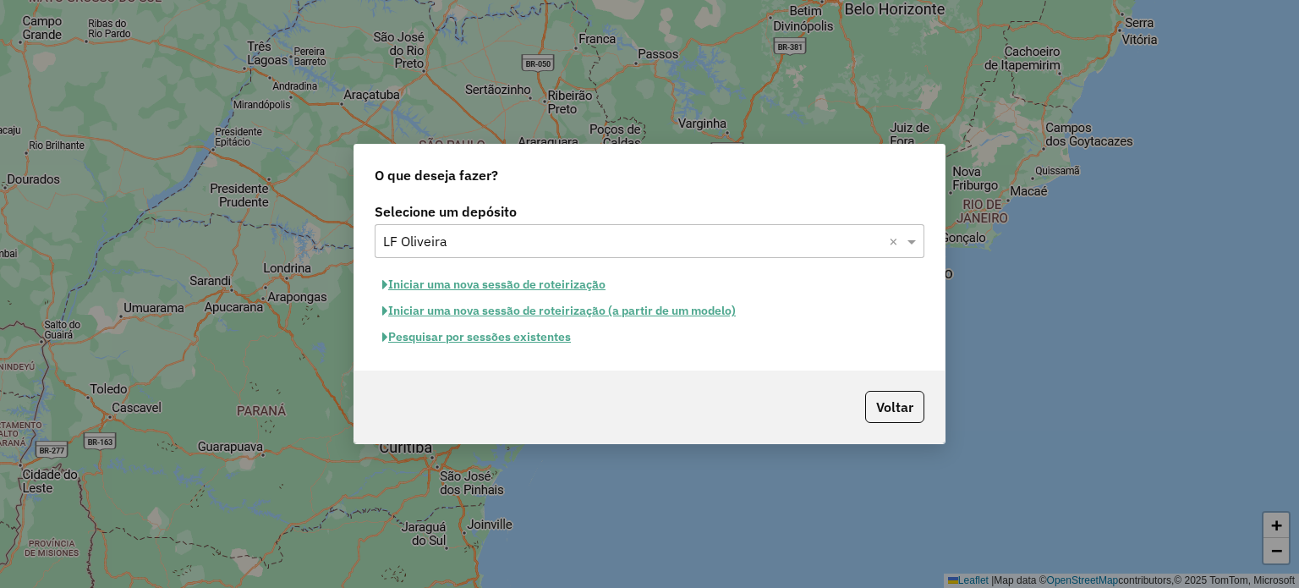
click at [503, 346] on button "Pesquisar por sessões existentes" at bounding box center [477, 337] width 204 height 26
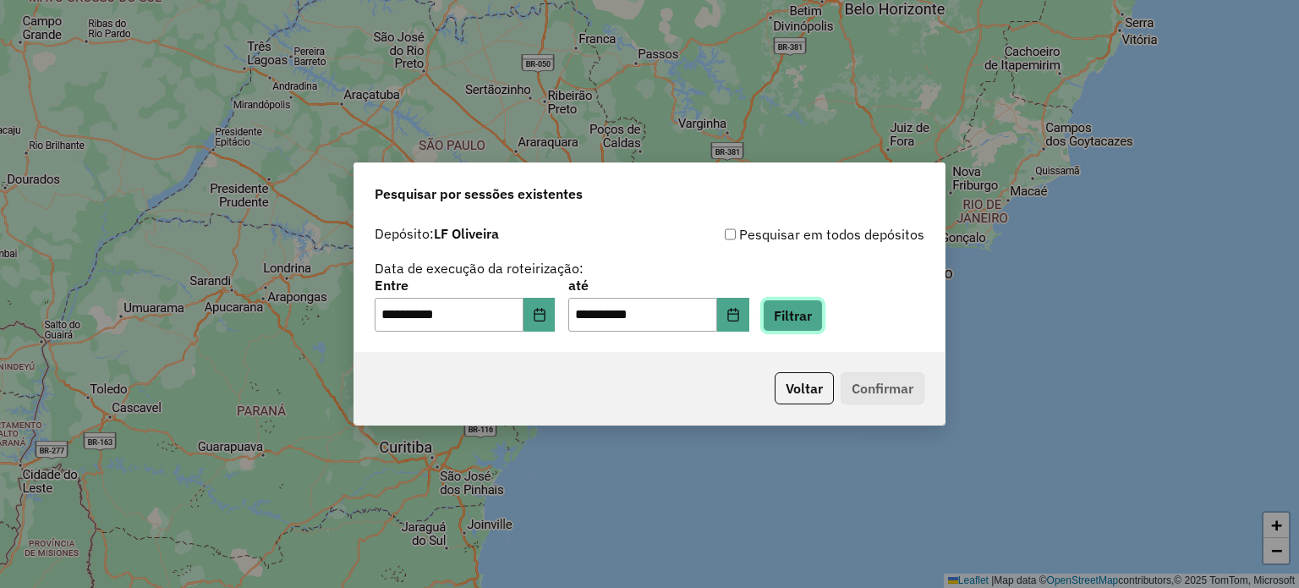
click at [823, 314] on button "Filtrar" at bounding box center [793, 315] width 60 height 32
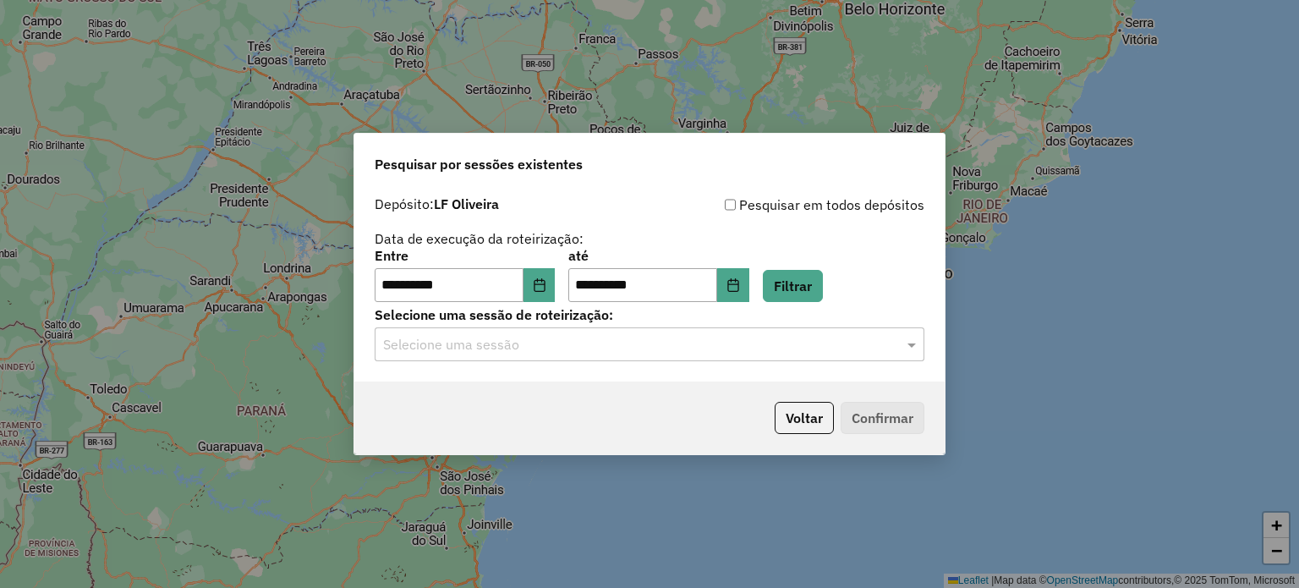
click at [643, 348] on input "text" at bounding box center [632, 345] width 499 height 20
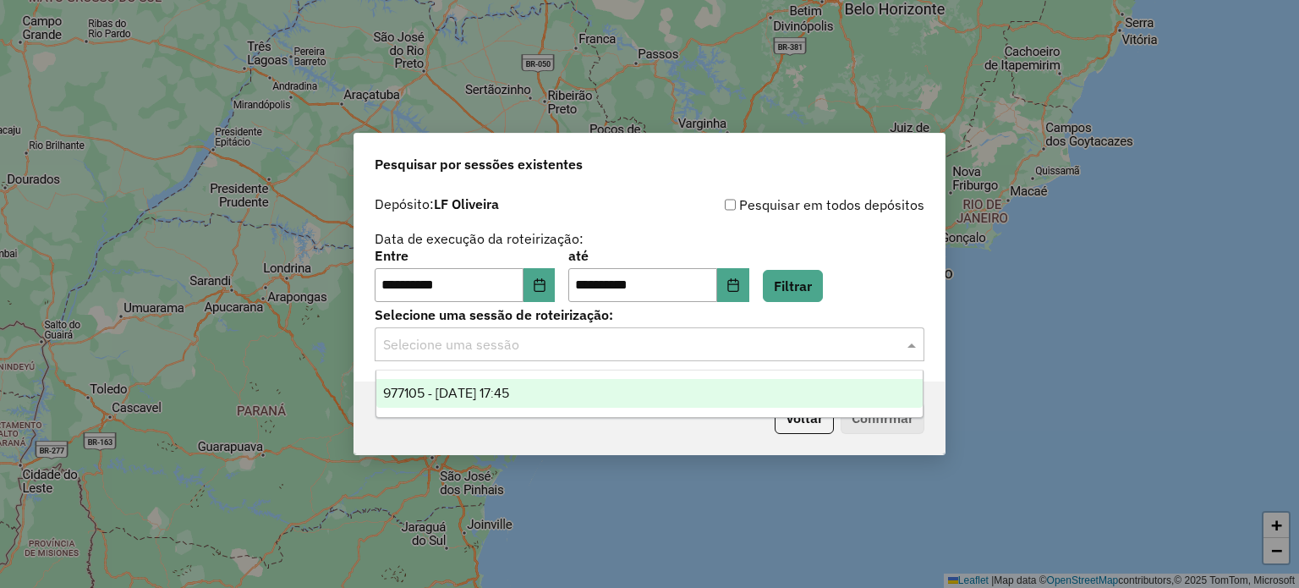
click at [641, 397] on div "977105 - 11/08/2025 17:45" at bounding box center [649, 393] width 547 height 29
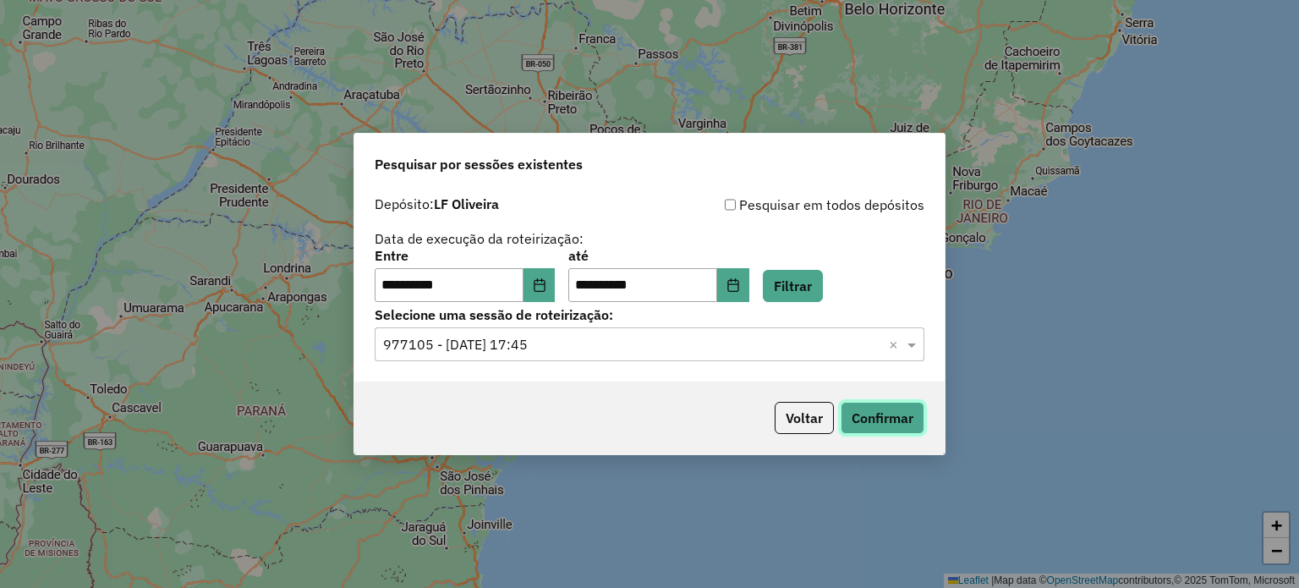
click at [876, 422] on button "Confirmar" at bounding box center [883, 418] width 84 height 32
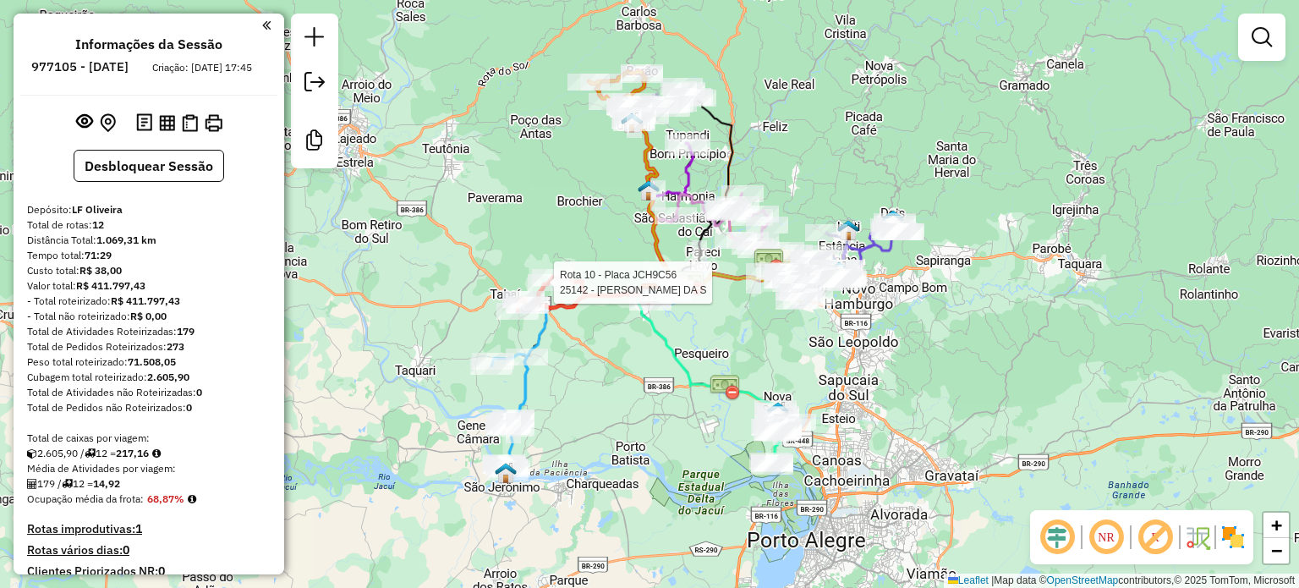
select select "**********"
